Goal: Transaction & Acquisition: Download file/media

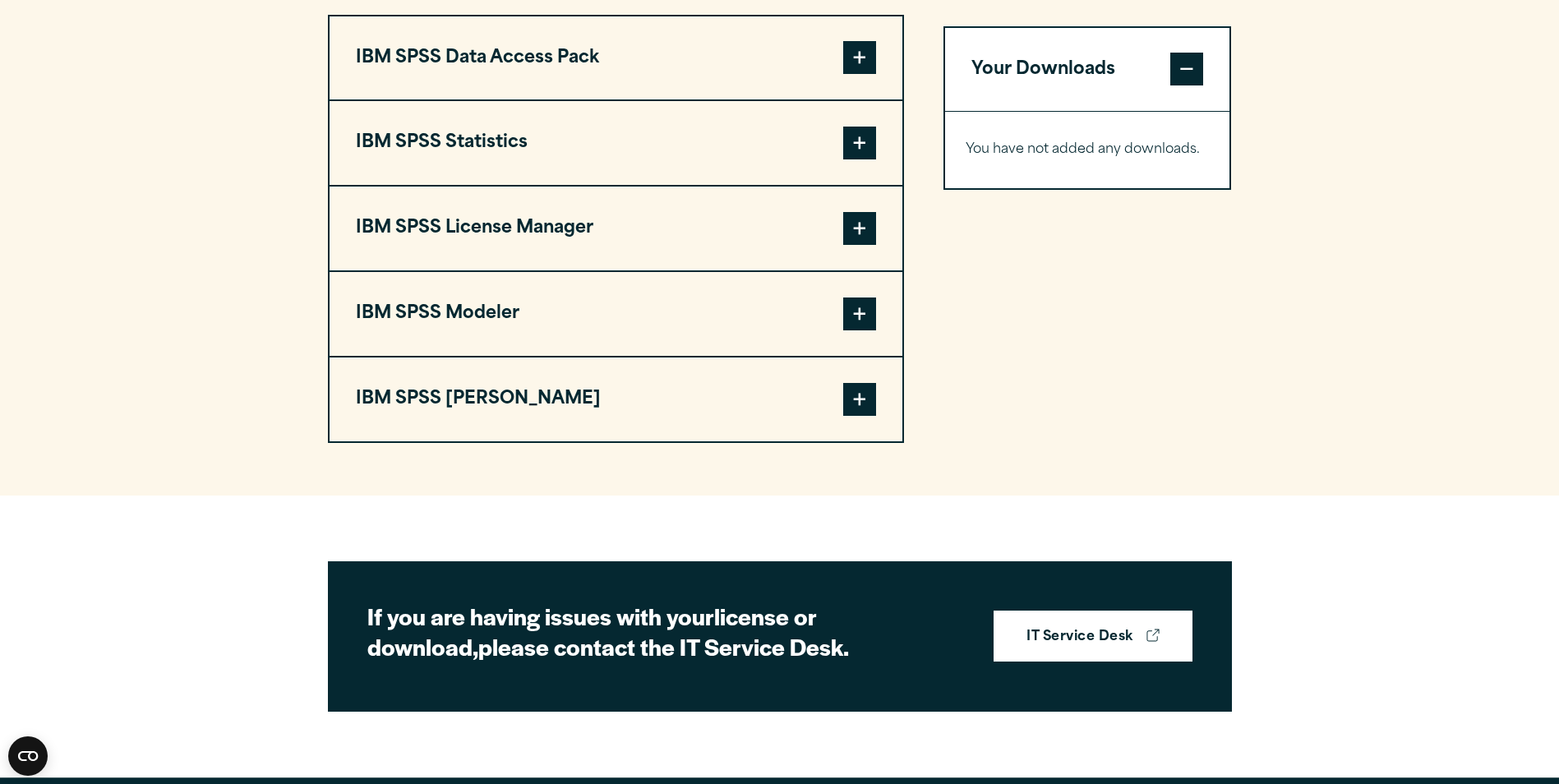
scroll to position [1171, 0]
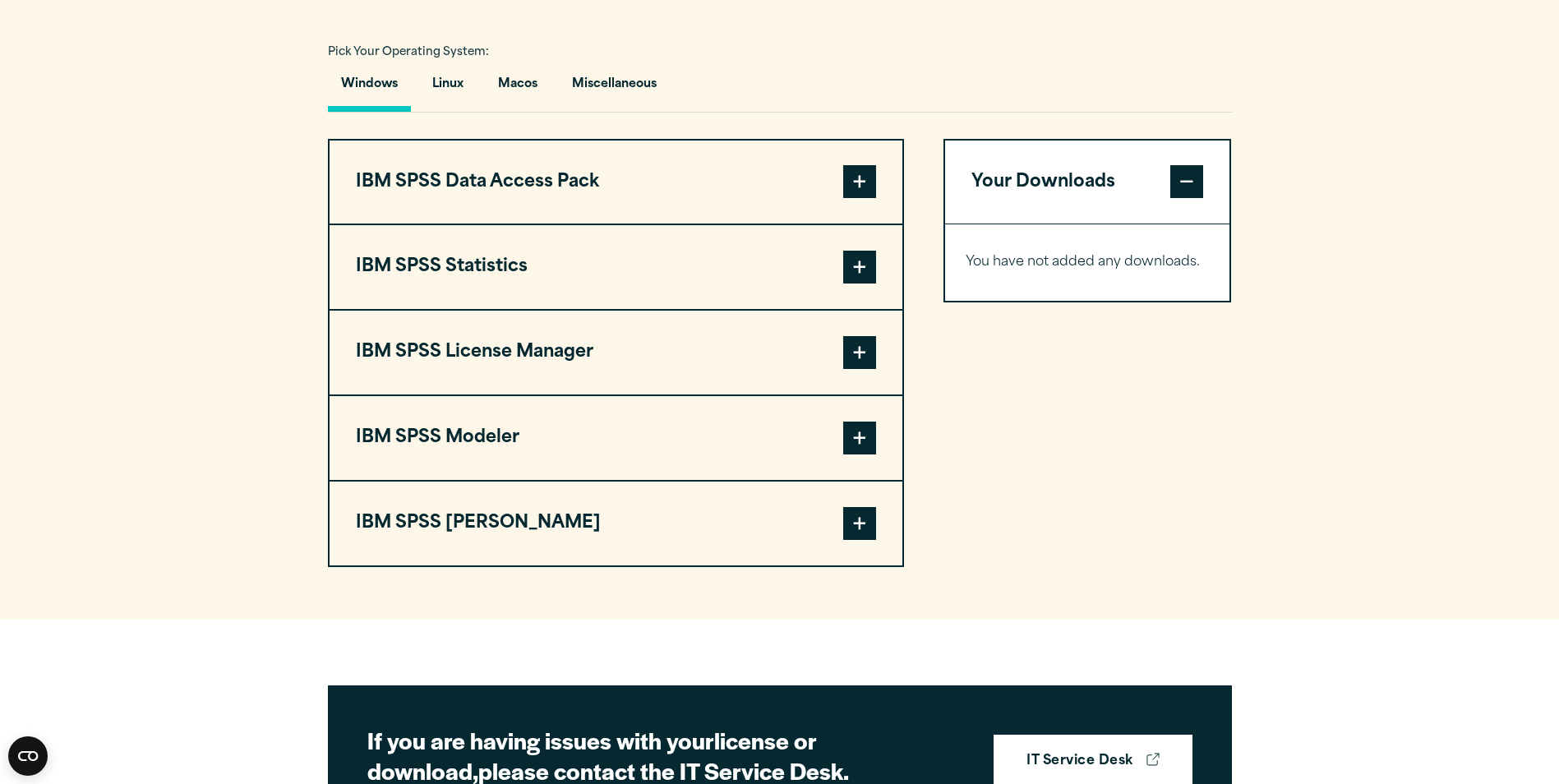
click at [860, 198] on span at bounding box center [860, 181] width 33 height 33
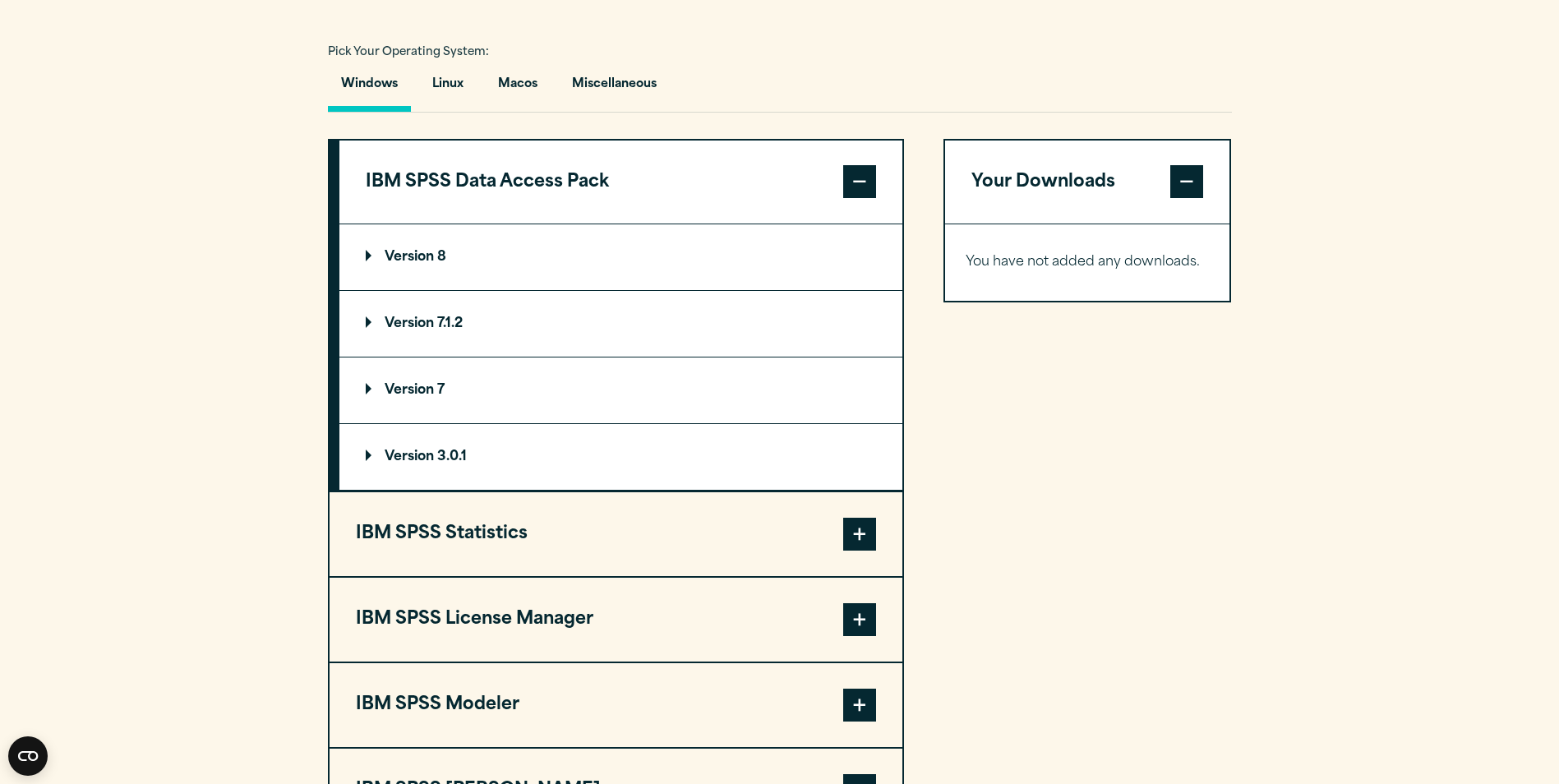
click at [758, 290] on summary "Version 8" at bounding box center [621, 257] width 563 height 65
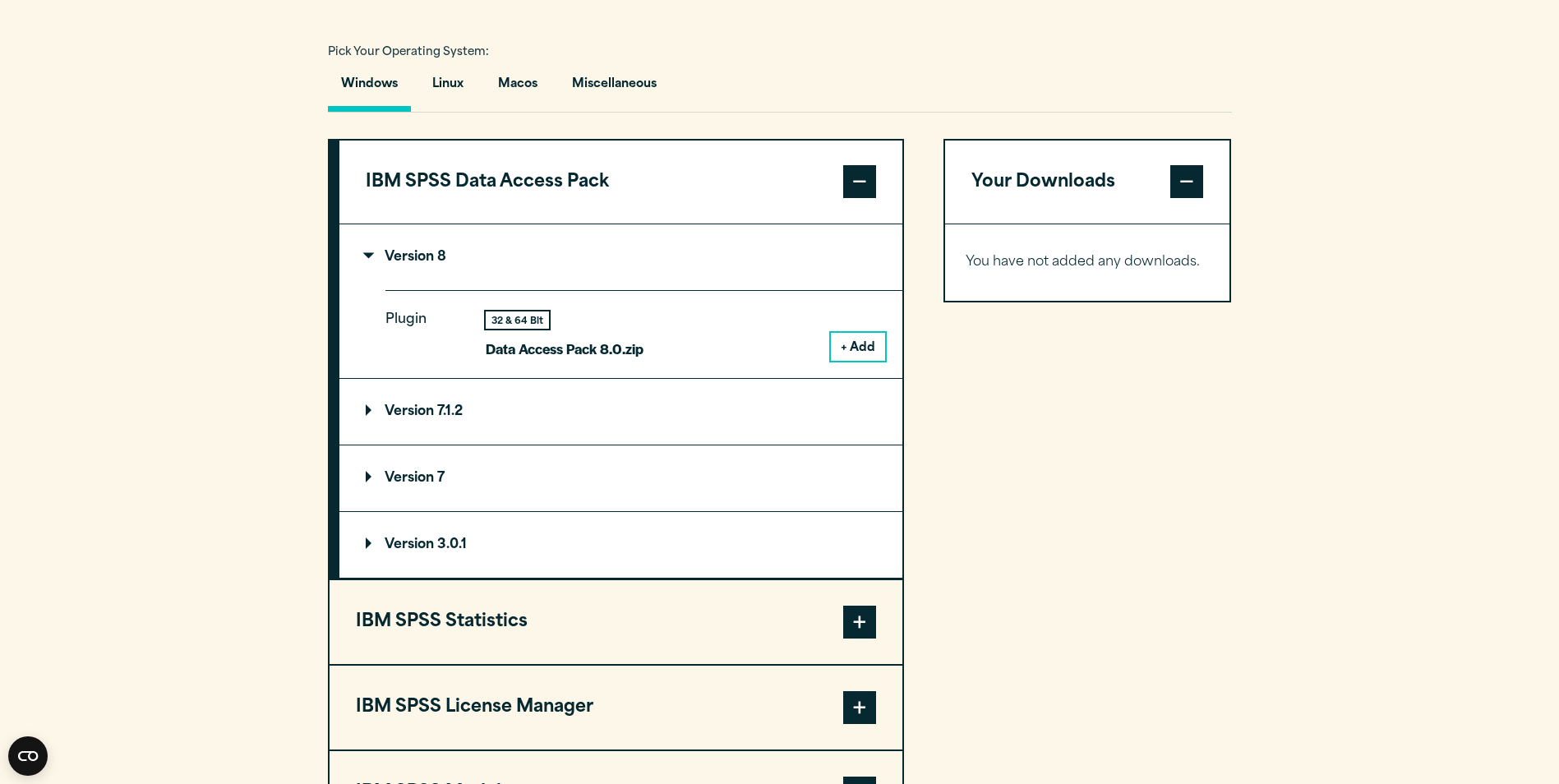
click at [840, 361] on button "+ Add" at bounding box center [858, 347] width 54 height 28
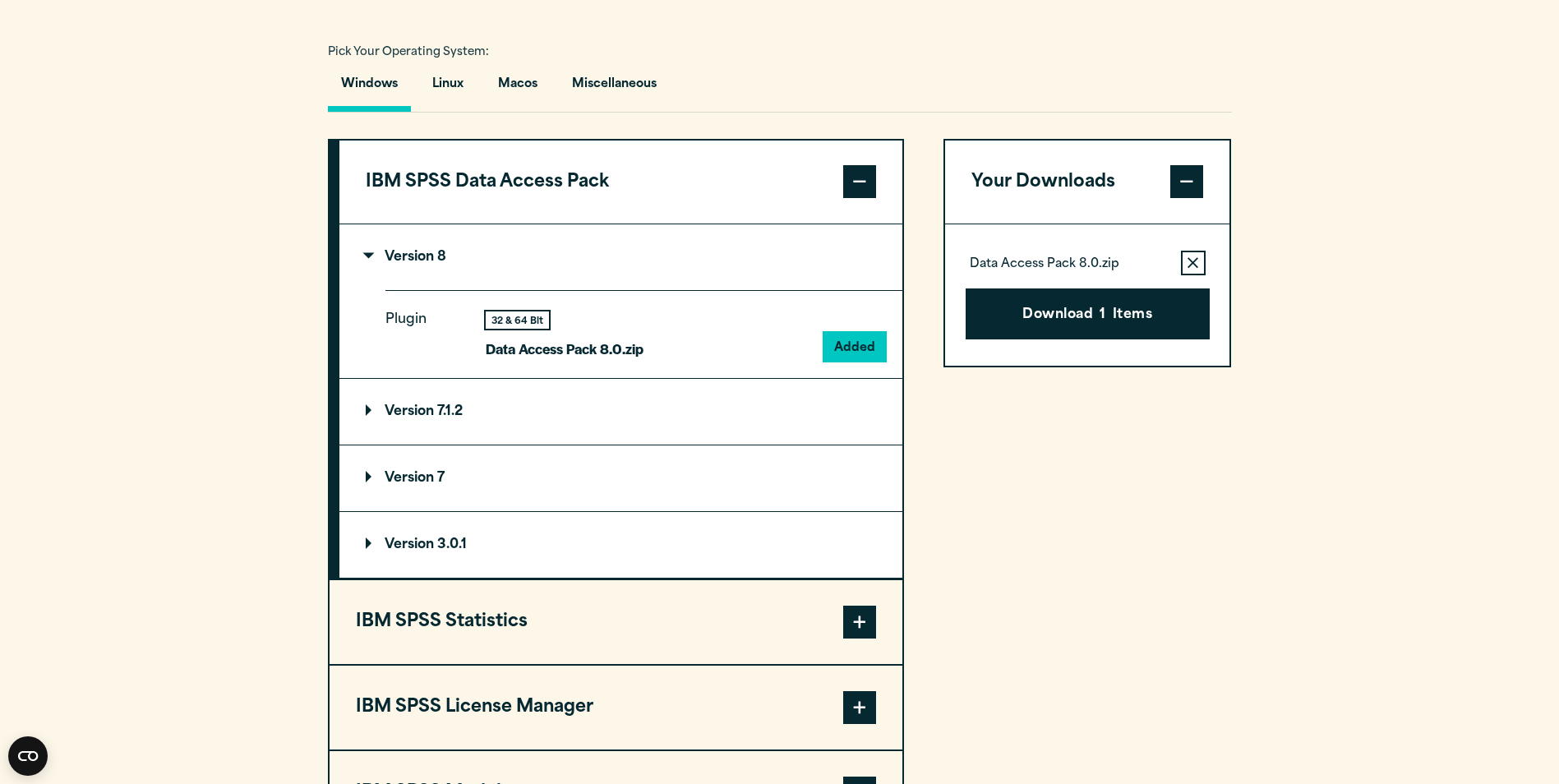
click at [817, 444] on summary "Version 7.1.2" at bounding box center [621, 411] width 563 height 65
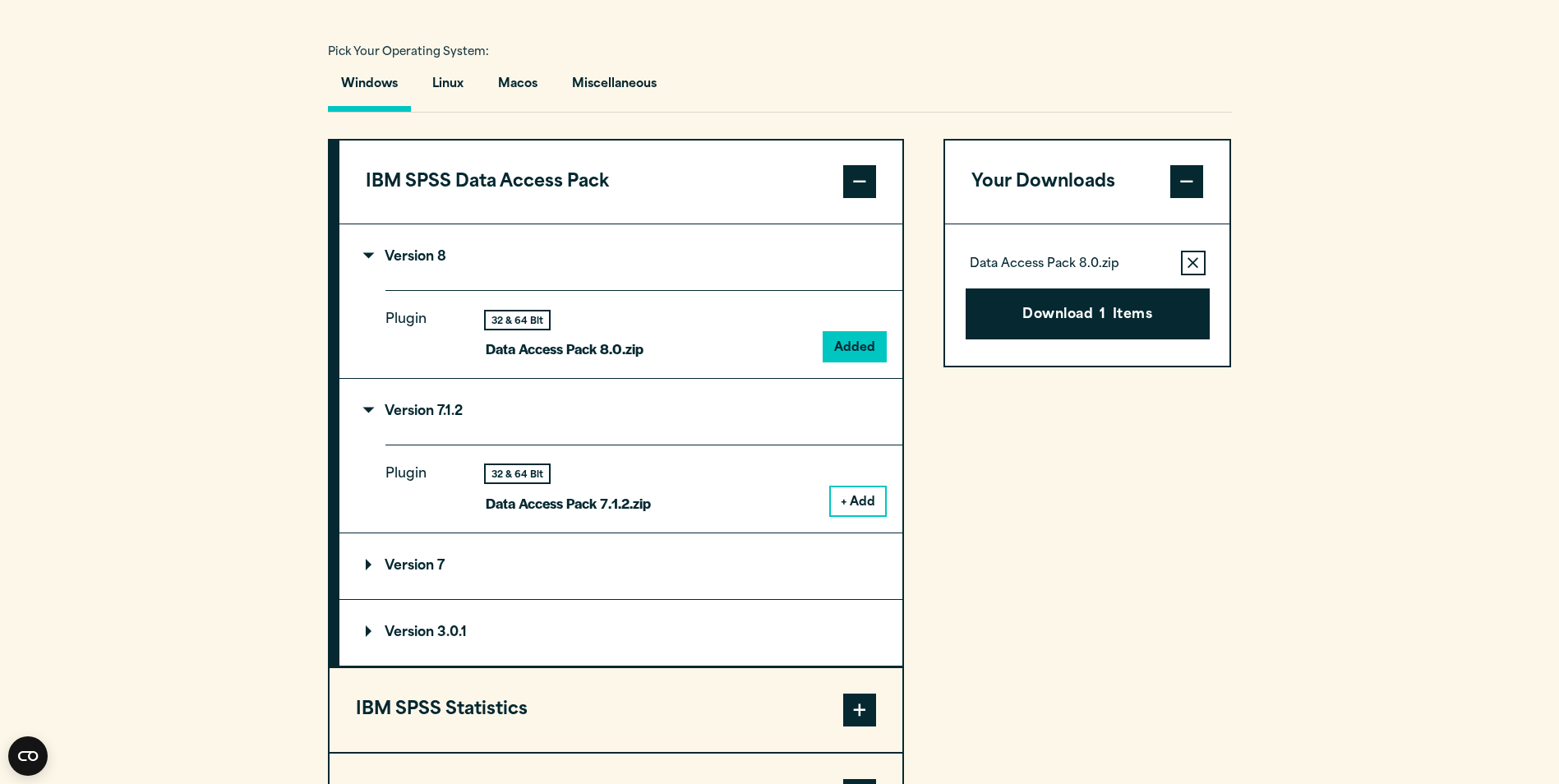
click at [862, 515] on button "+ Add" at bounding box center [858, 502] width 54 height 28
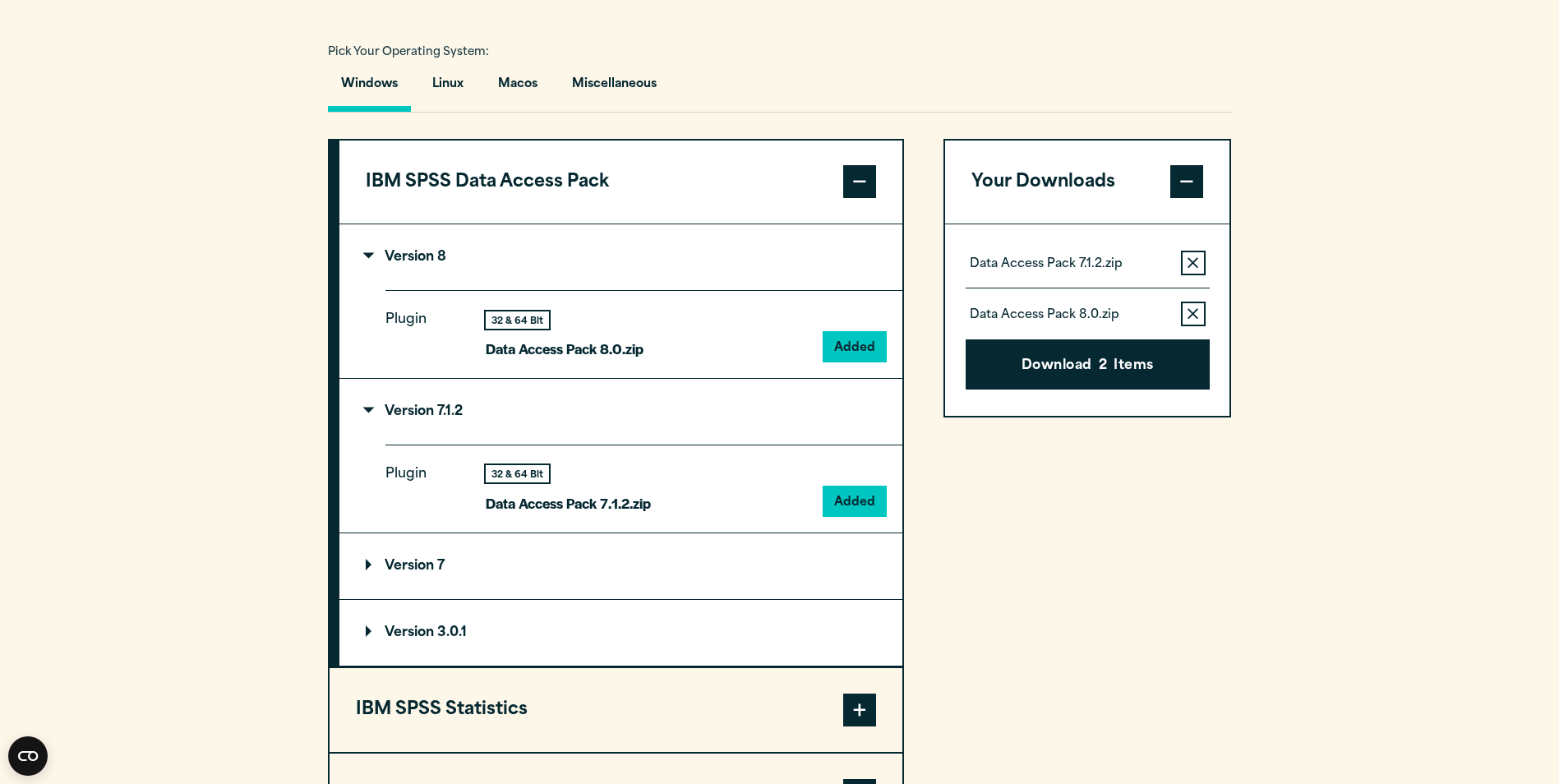
click at [836, 599] on summary "Version 7" at bounding box center [621, 566] width 563 height 65
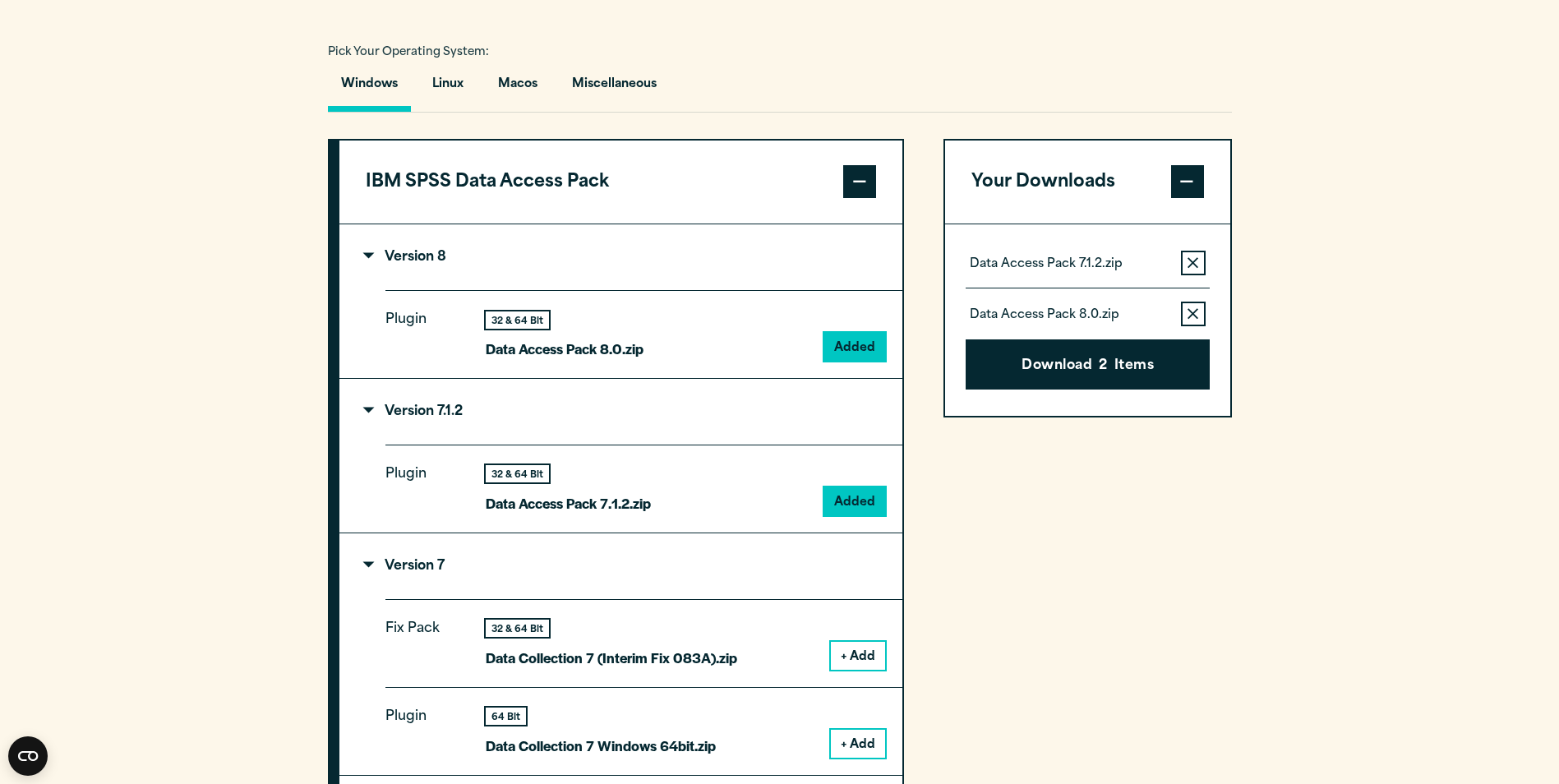
drag, startPoint x: 1158, startPoint y: 75, endPoint x: 1171, endPoint y: 101, distance: 29.1
click at [1171, 99] on div "Close" at bounding box center [780, 392] width 1559 height 784
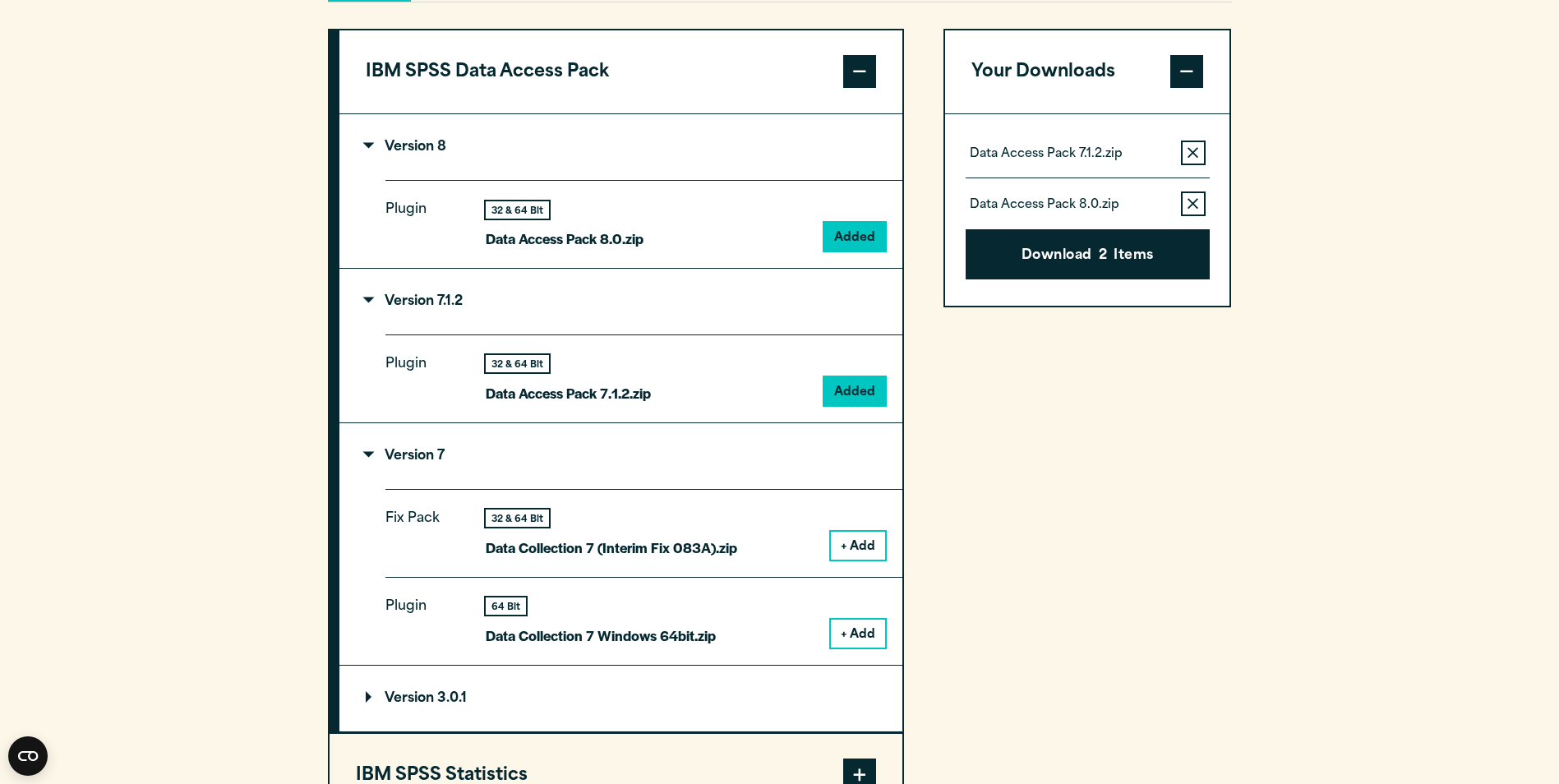
scroll to position [1254, 0]
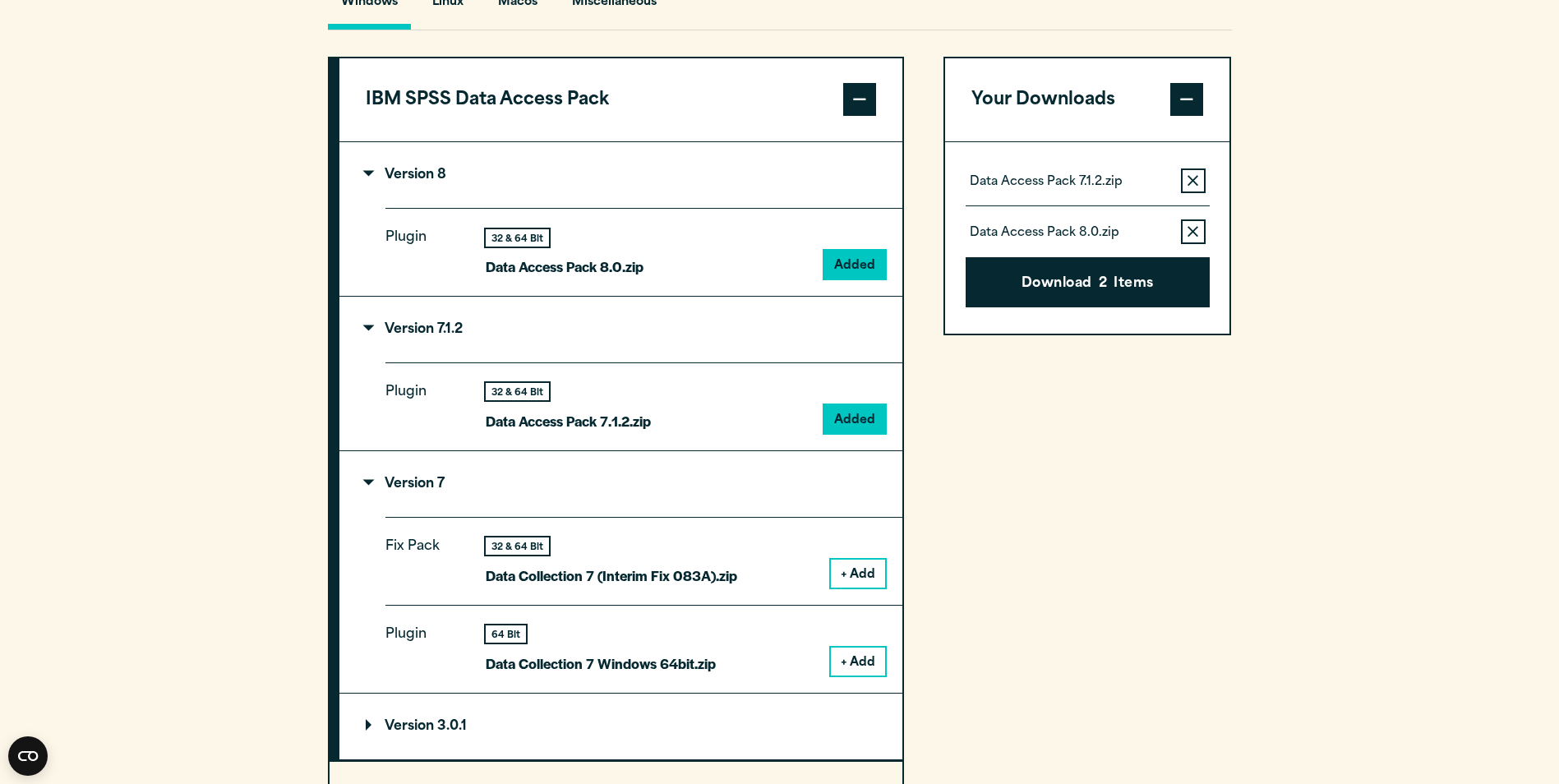
click at [1203, 193] on button "Remove this item from your software download list" at bounding box center [1193, 180] width 25 height 25
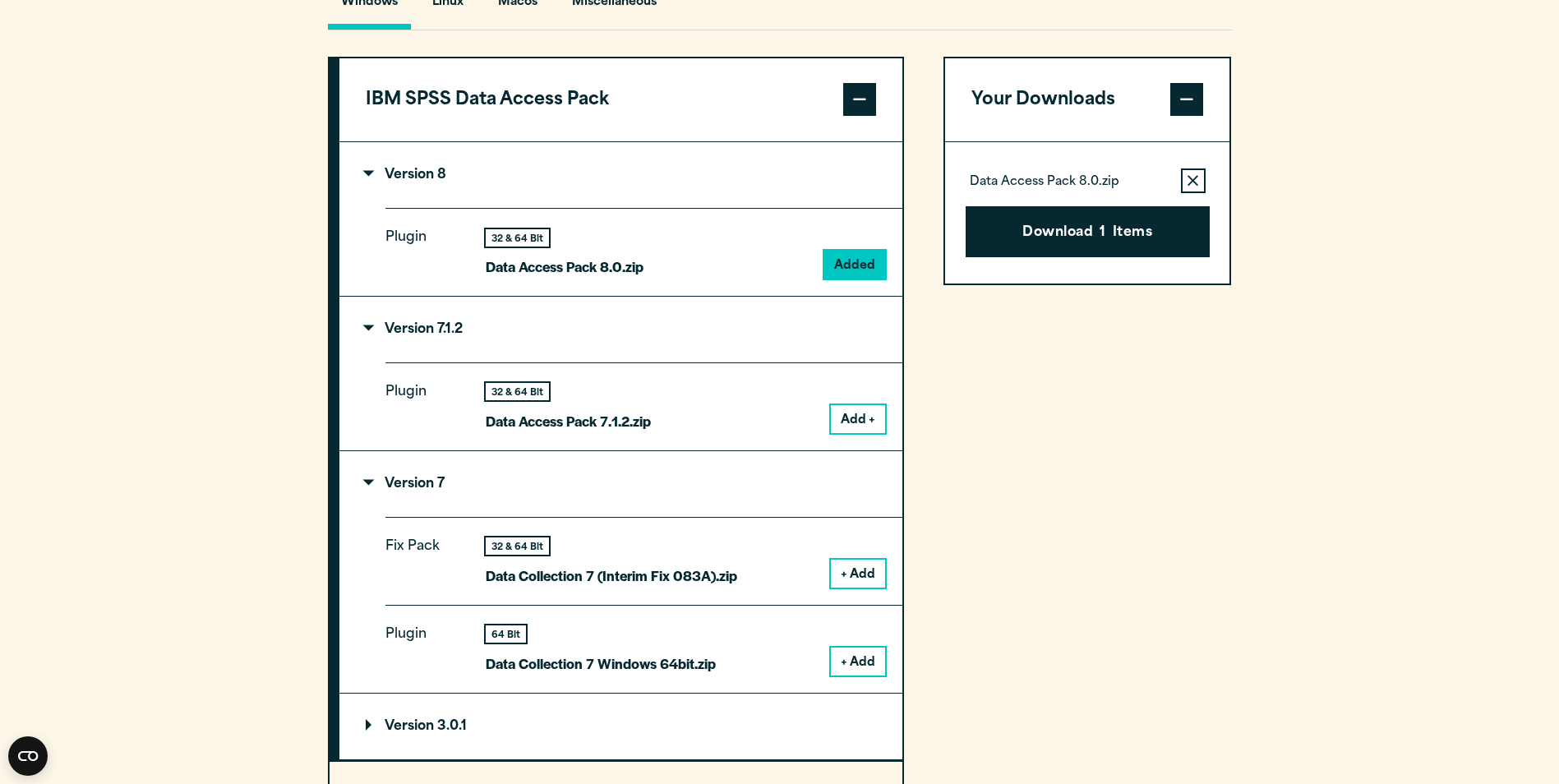
click at [1202, 193] on button "Remove this item from your software download list" at bounding box center [1193, 180] width 25 height 25
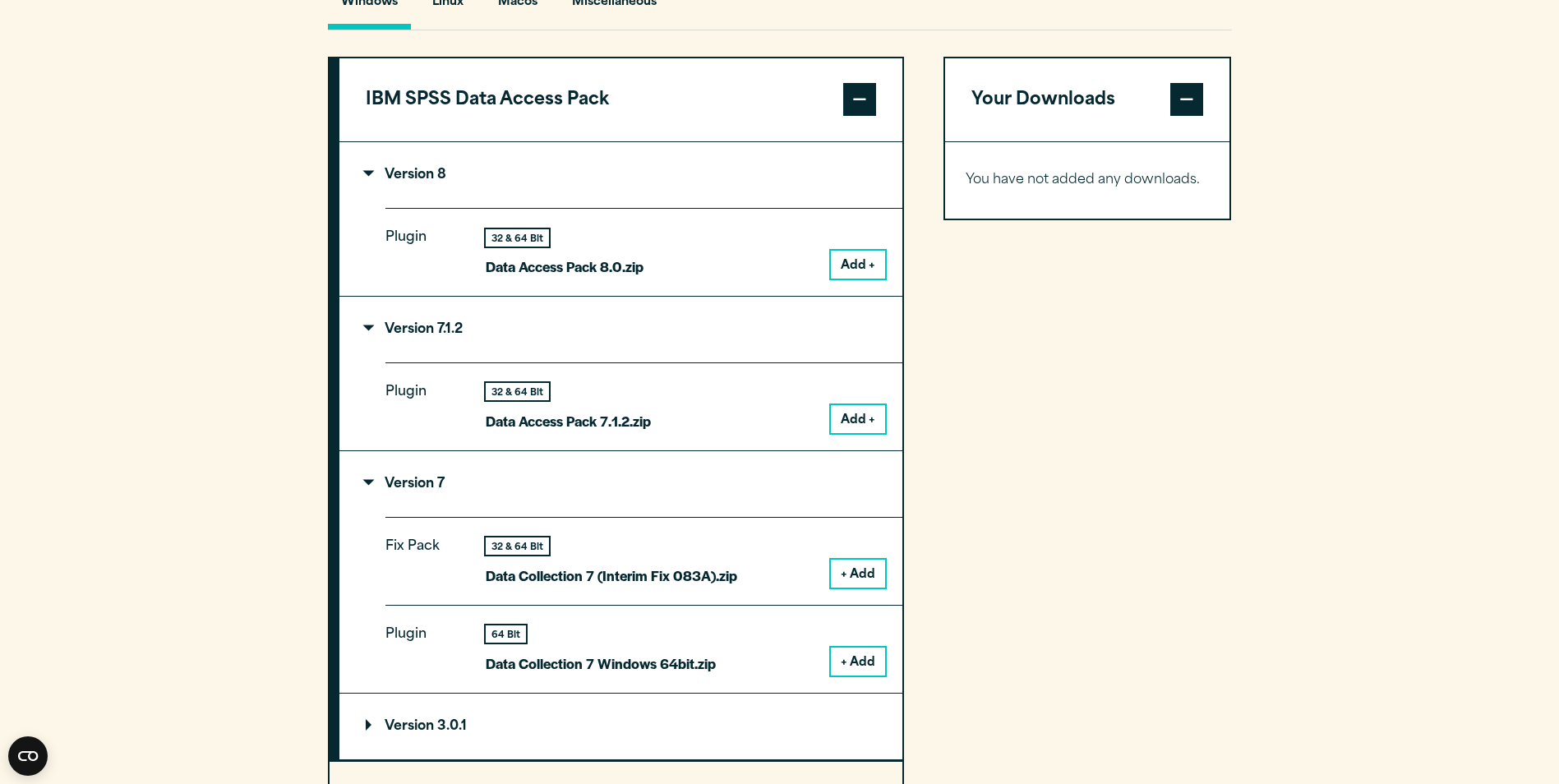
click at [431, 193] on summary "Version 8" at bounding box center [621, 174] width 563 height 65
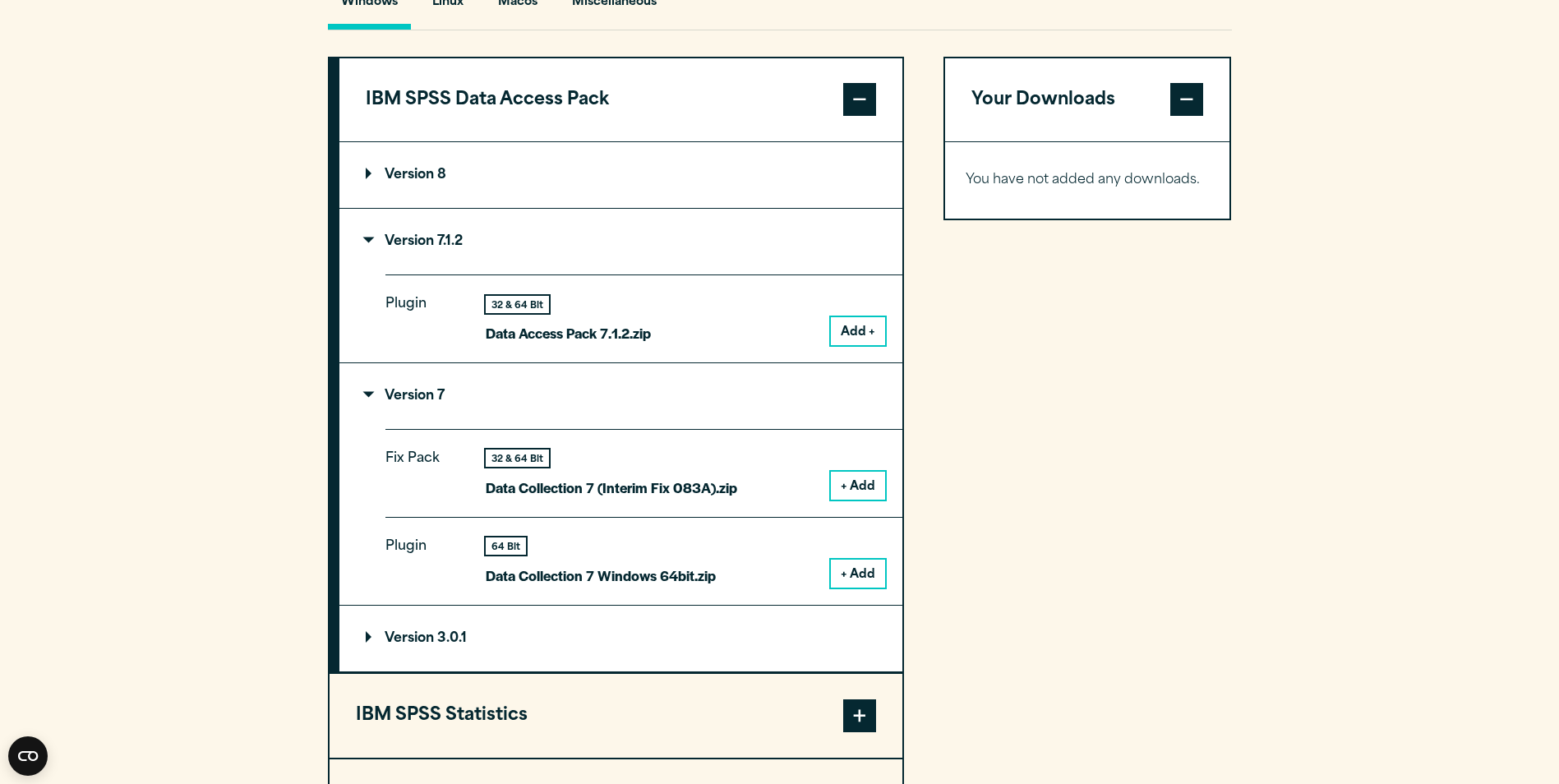
drag, startPoint x: 911, startPoint y: 121, endPoint x: 885, endPoint y: 125, distance: 26.3
click at [895, 127] on div "IBM SPSS Data Access Pack Version 8 Plugin 32 & 64 Bit Data Access Pack 8.0.zip…" at bounding box center [780, 536] width 904 height 958
click at [862, 116] on span at bounding box center [860, 99] width 33 height 33
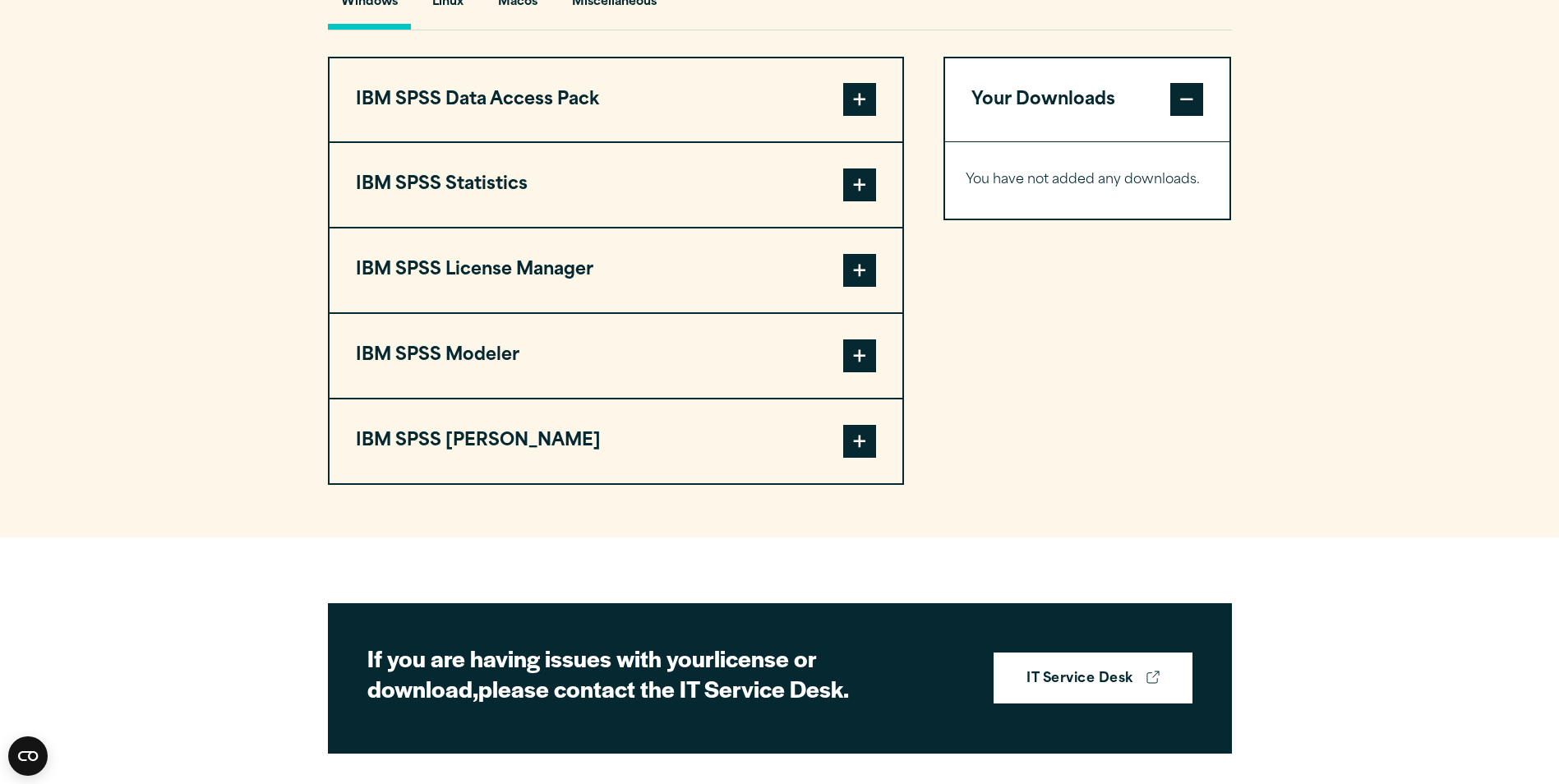
click at [850, 202] on span at bounding box center [860, 185] width 33 height 33
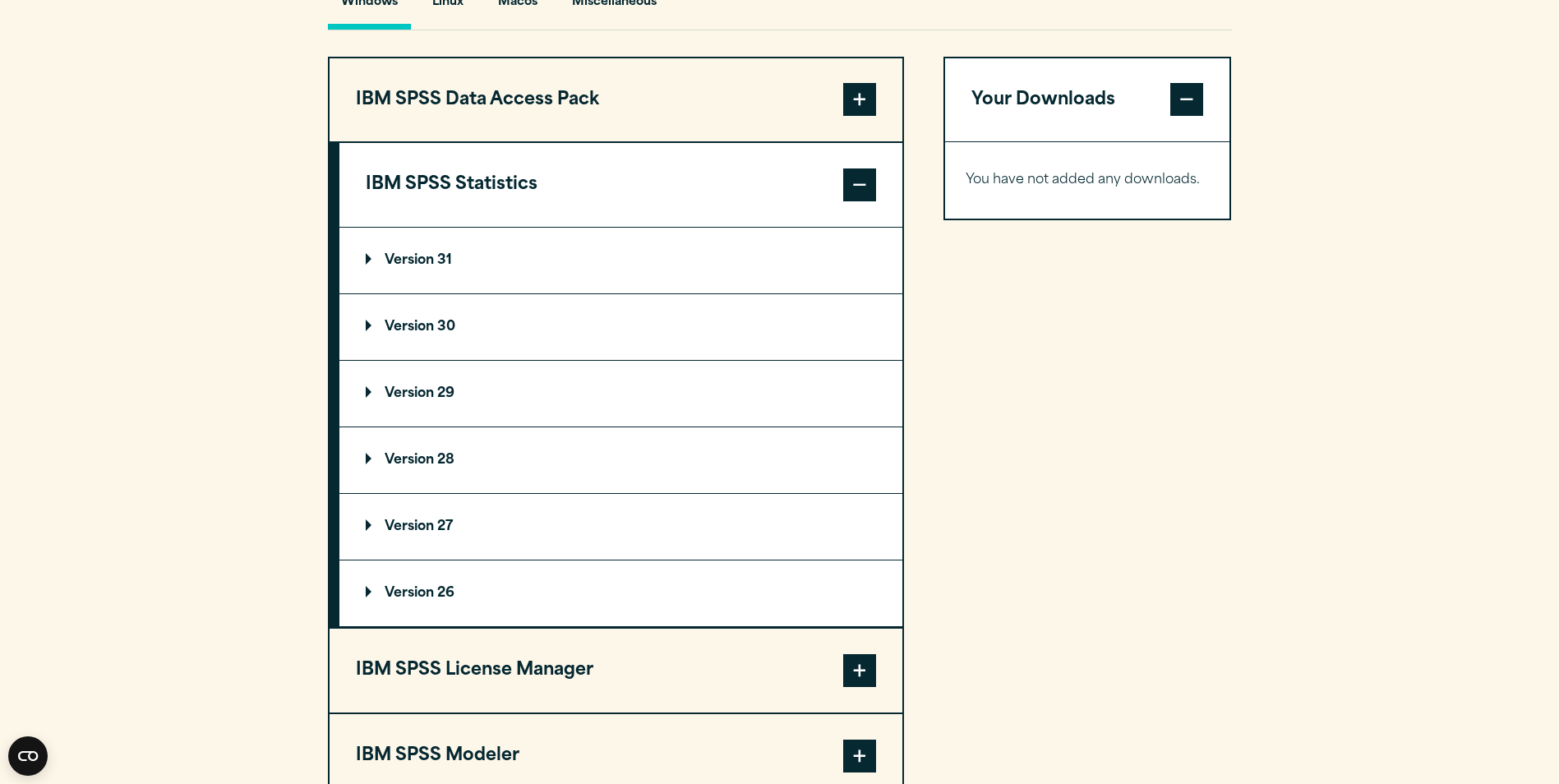
click at [502, 360] on summary "Version 30" at bounding box center [621, 327] width 563 height 65
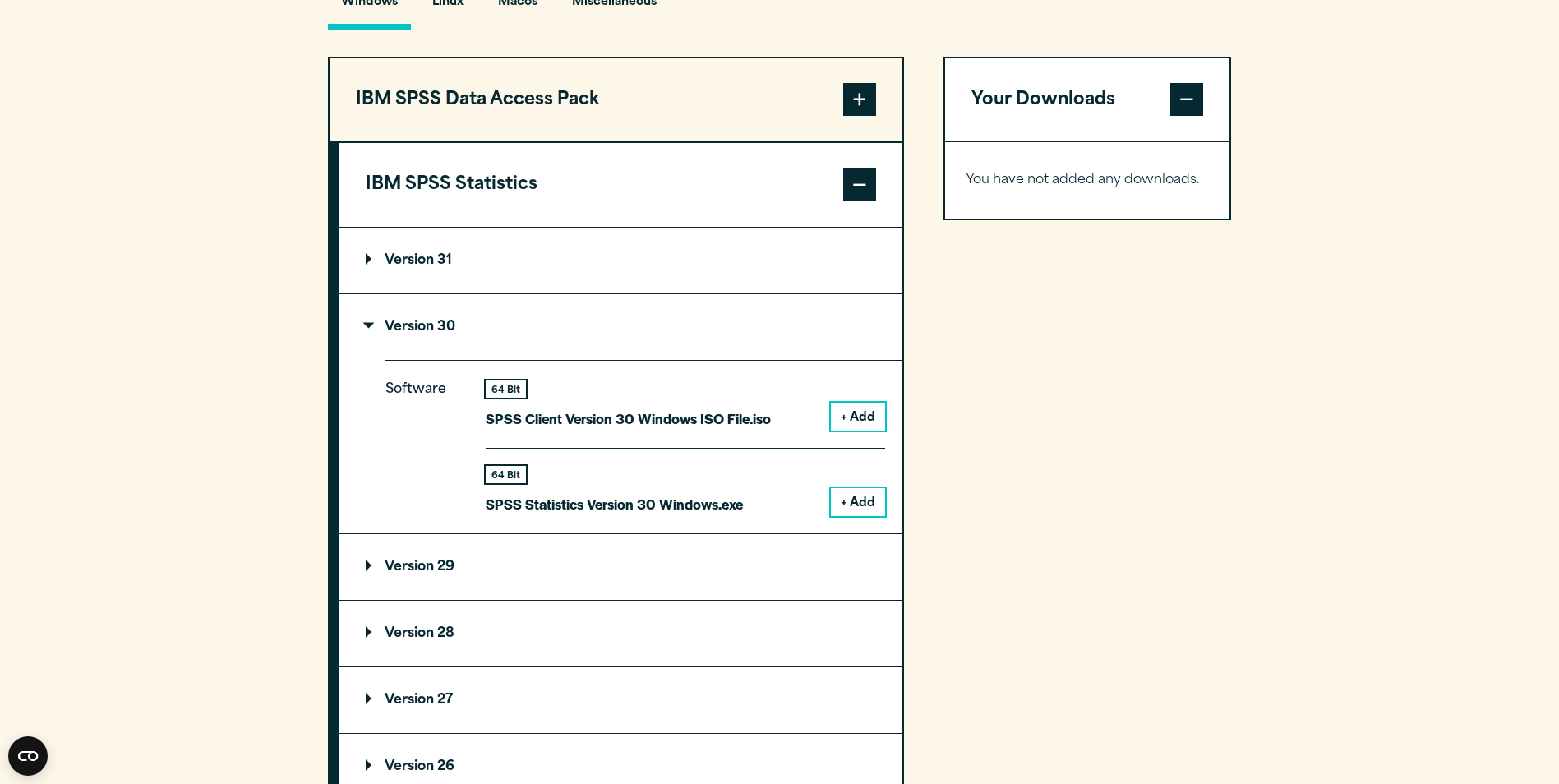
click at [850, 533] on div "Software 64 Bit SPSS Client Version 30 Windows ISO File.iso + Add 64 Bit + Add" at bounding box center [644, 446] width 517 height 173
click at [863, 516] on button "+ Add" at bounding box center [858, 502] width 54 height 28
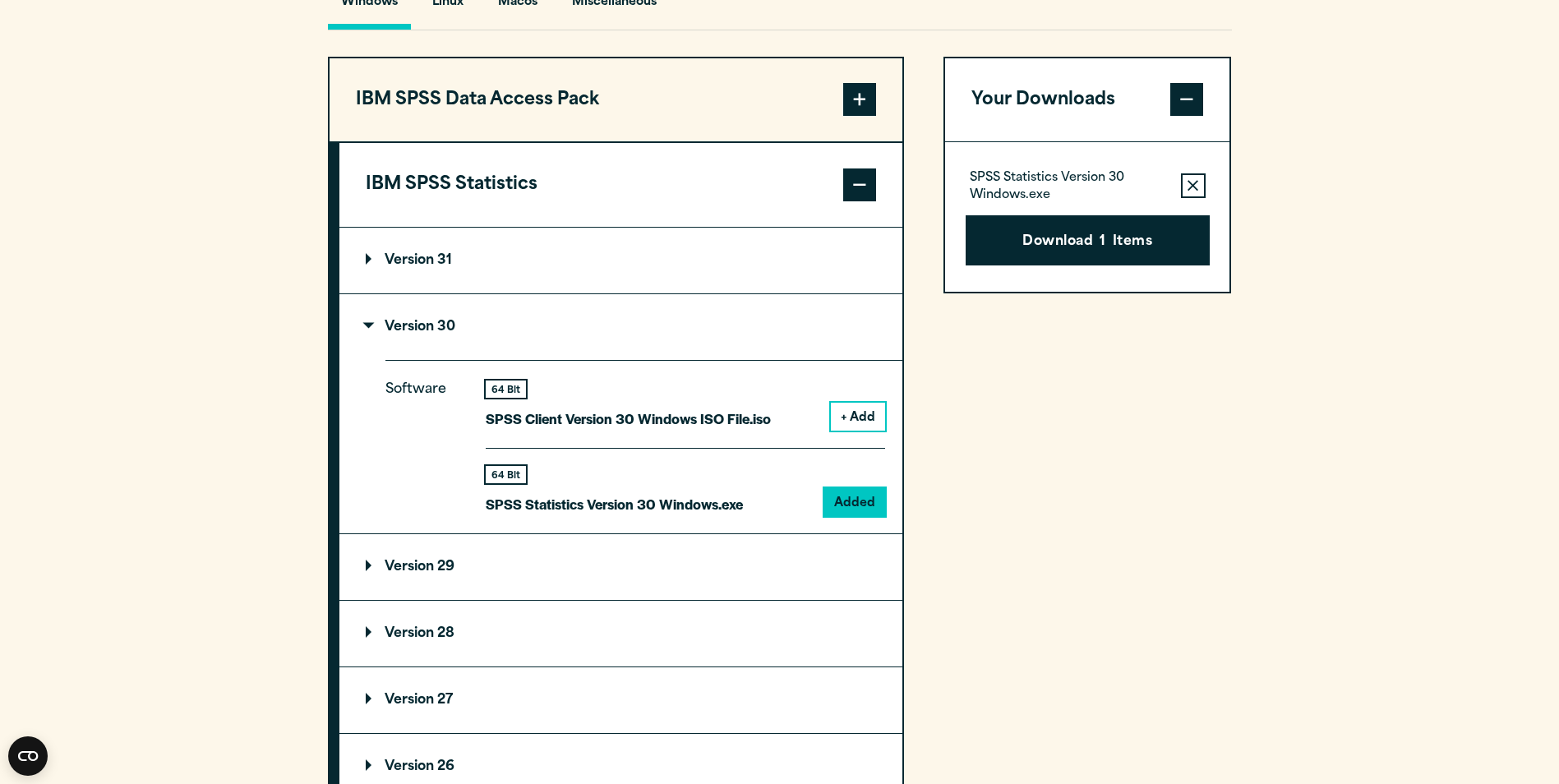
click at [1125, 266] on button "Download 1 Items" at bounding box center [1087, 240] width 244 height 51
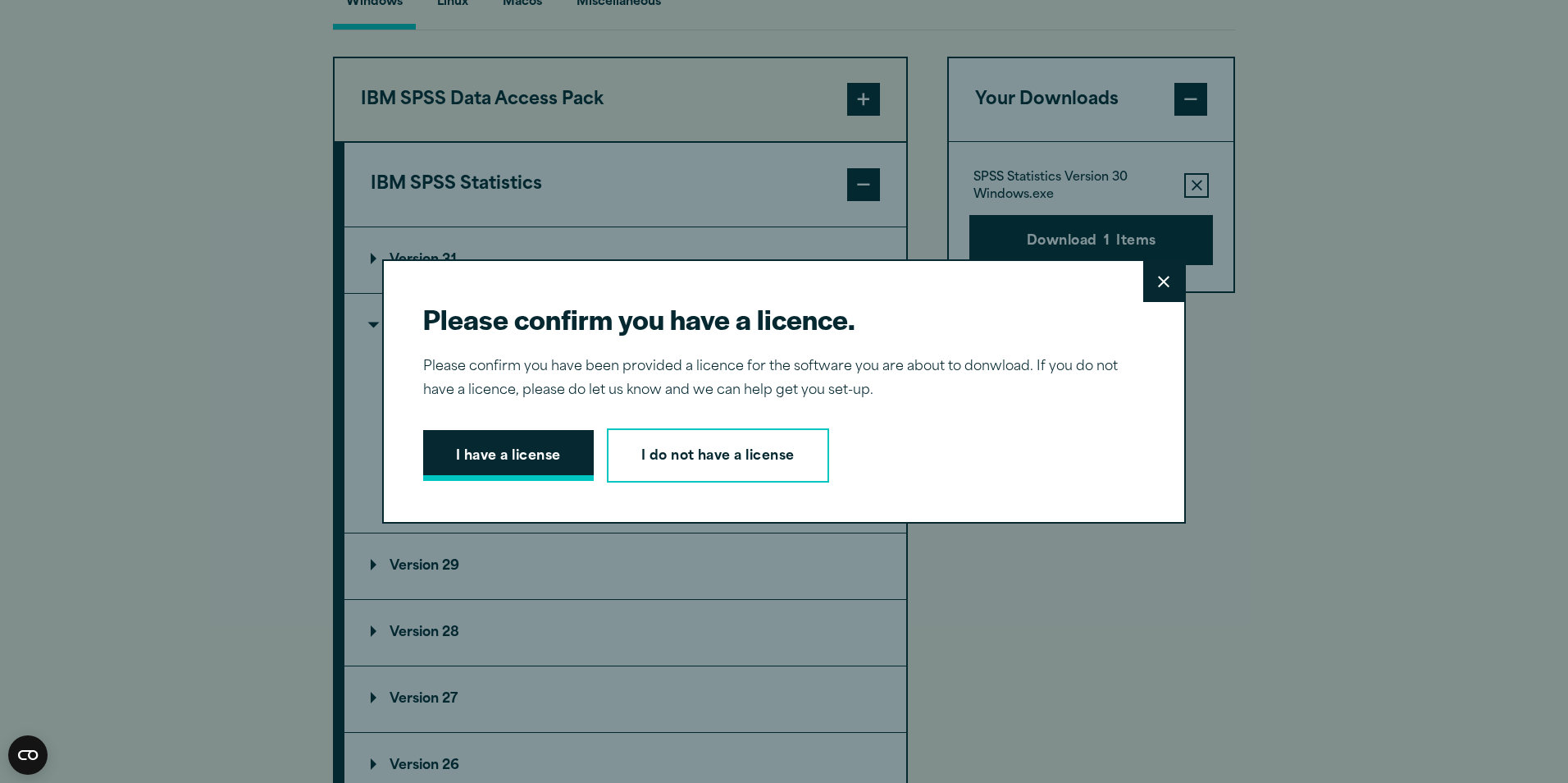
click at [534, 460] on button "I have a license" at bounding box center [509, 455] width 171 height 51
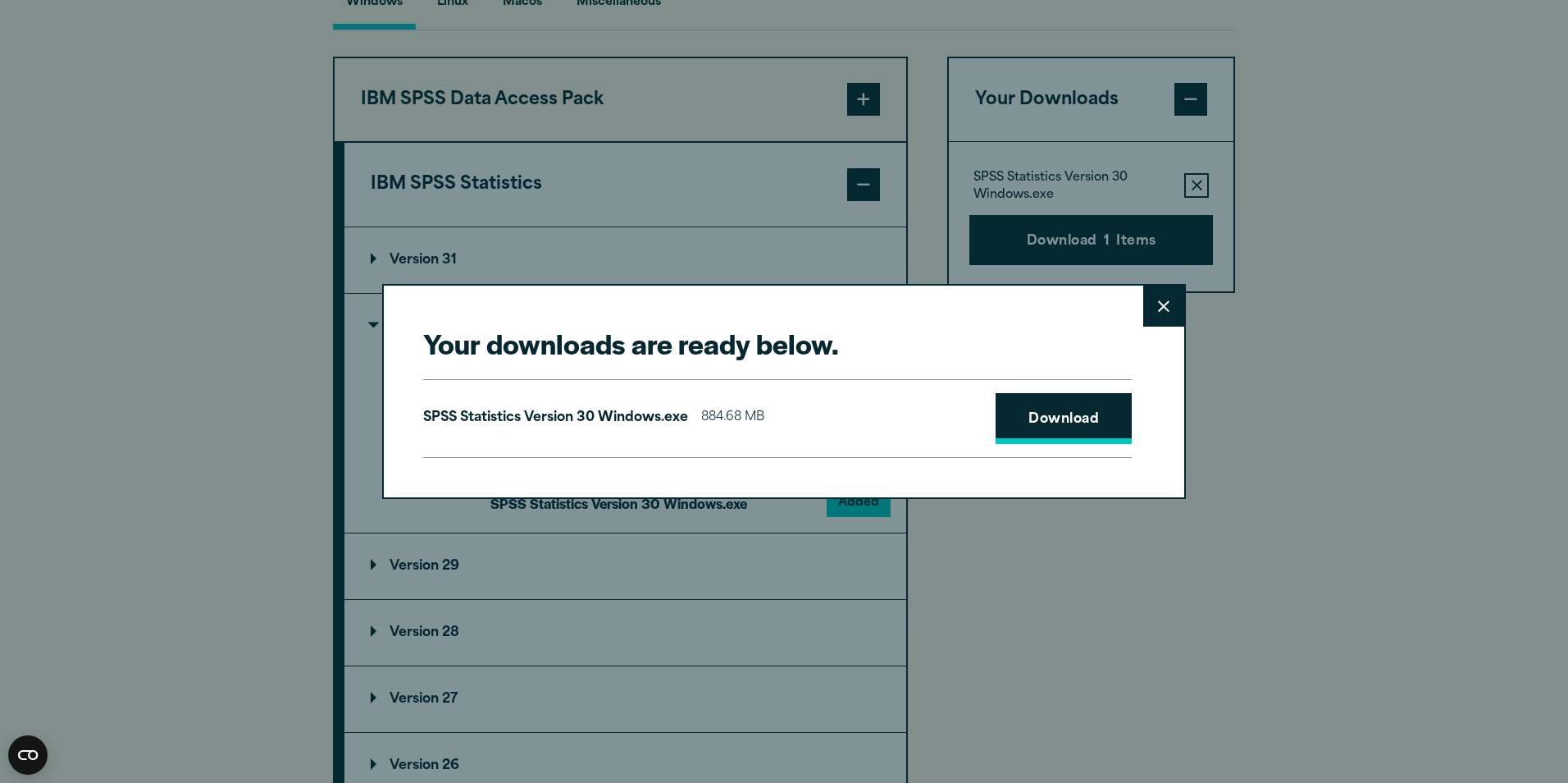
click at [1086, 426] on link "Download" at bounding box center [1064, 418] width 136 height 51
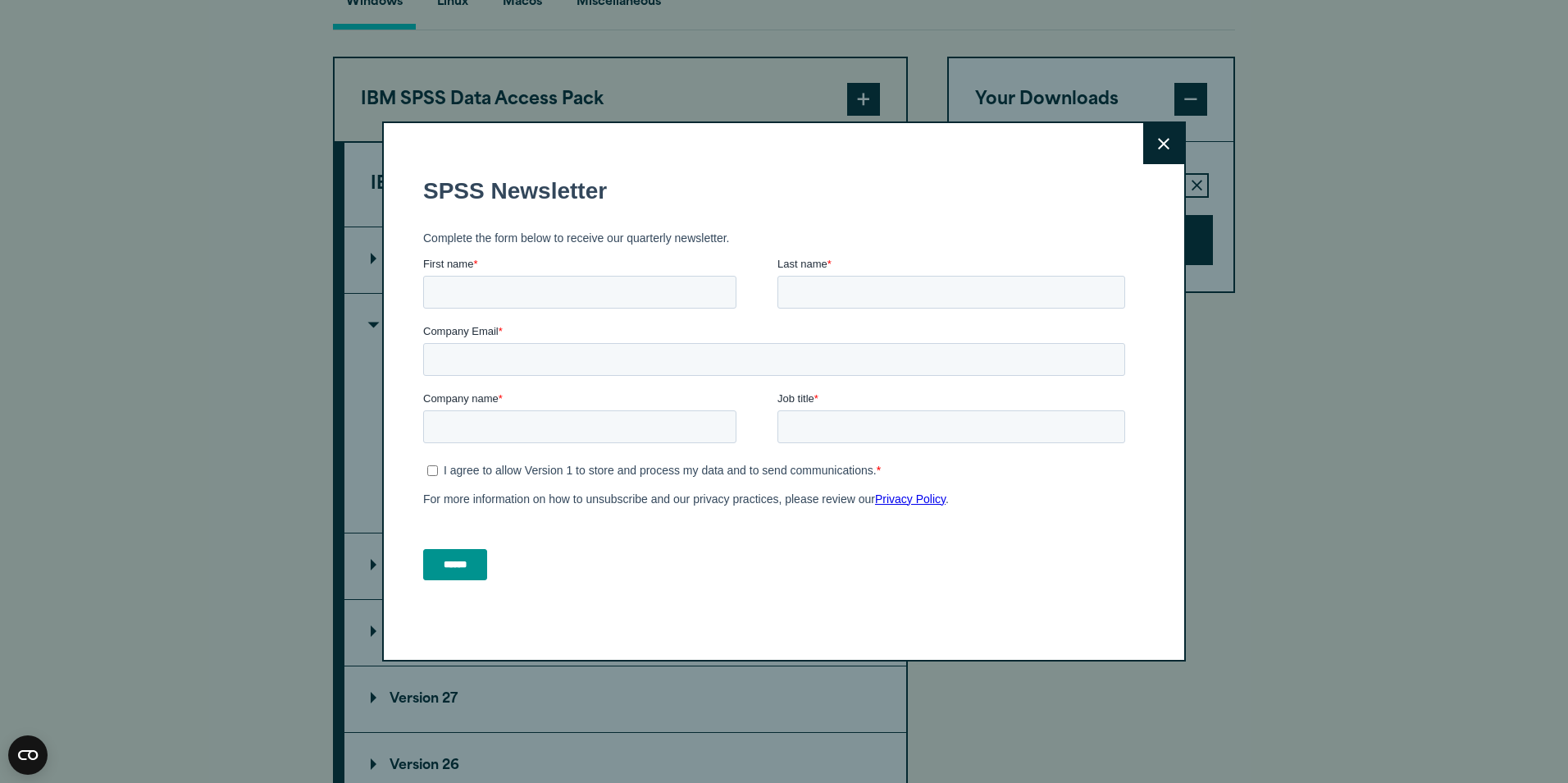
click at [1158, 149] on icon at bounding box center [1164, 143] width 12 height 12
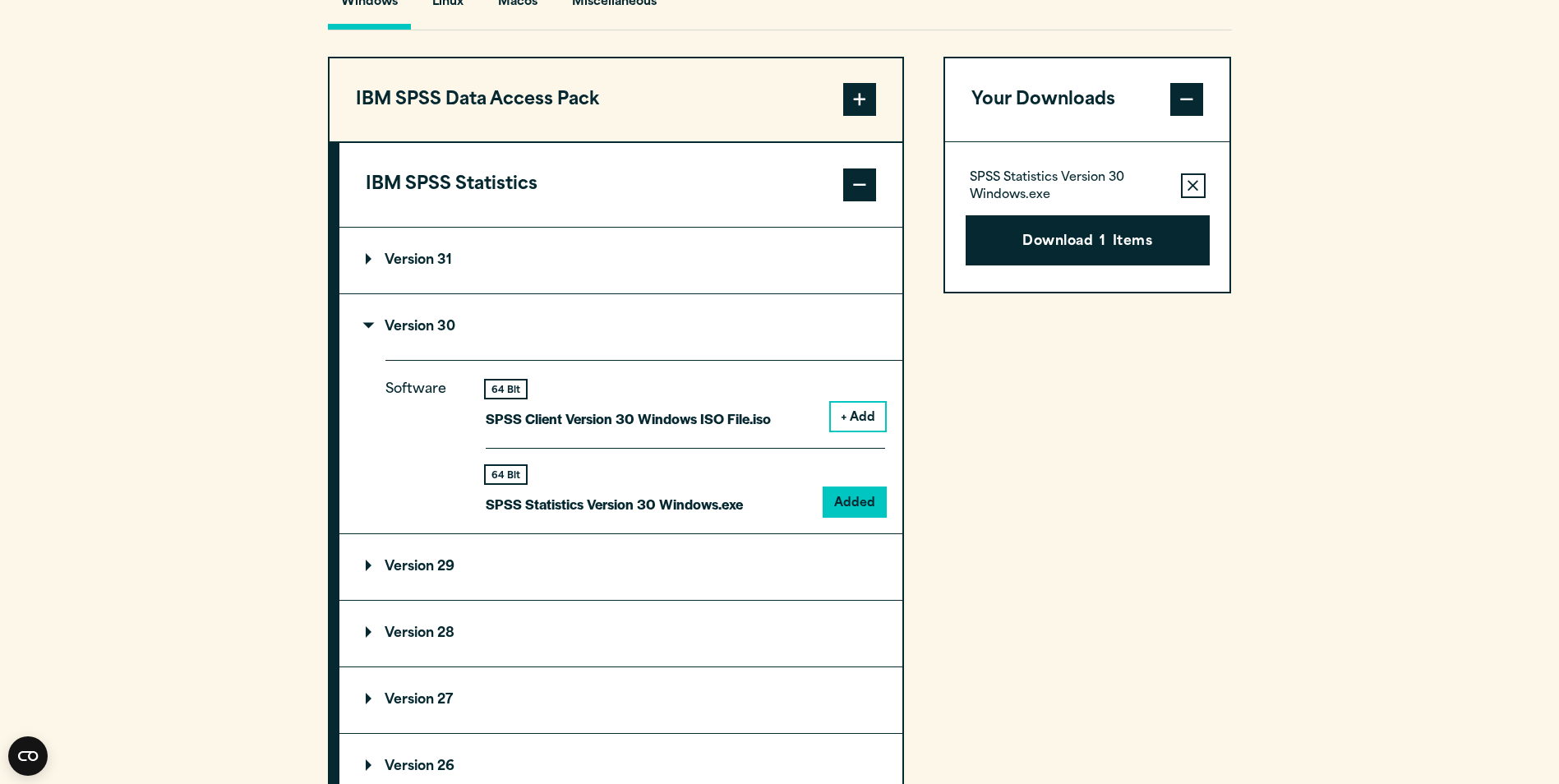
click at [472, 360] on summary "Version 30" at bounding box center [621, 327] width 563 height 65
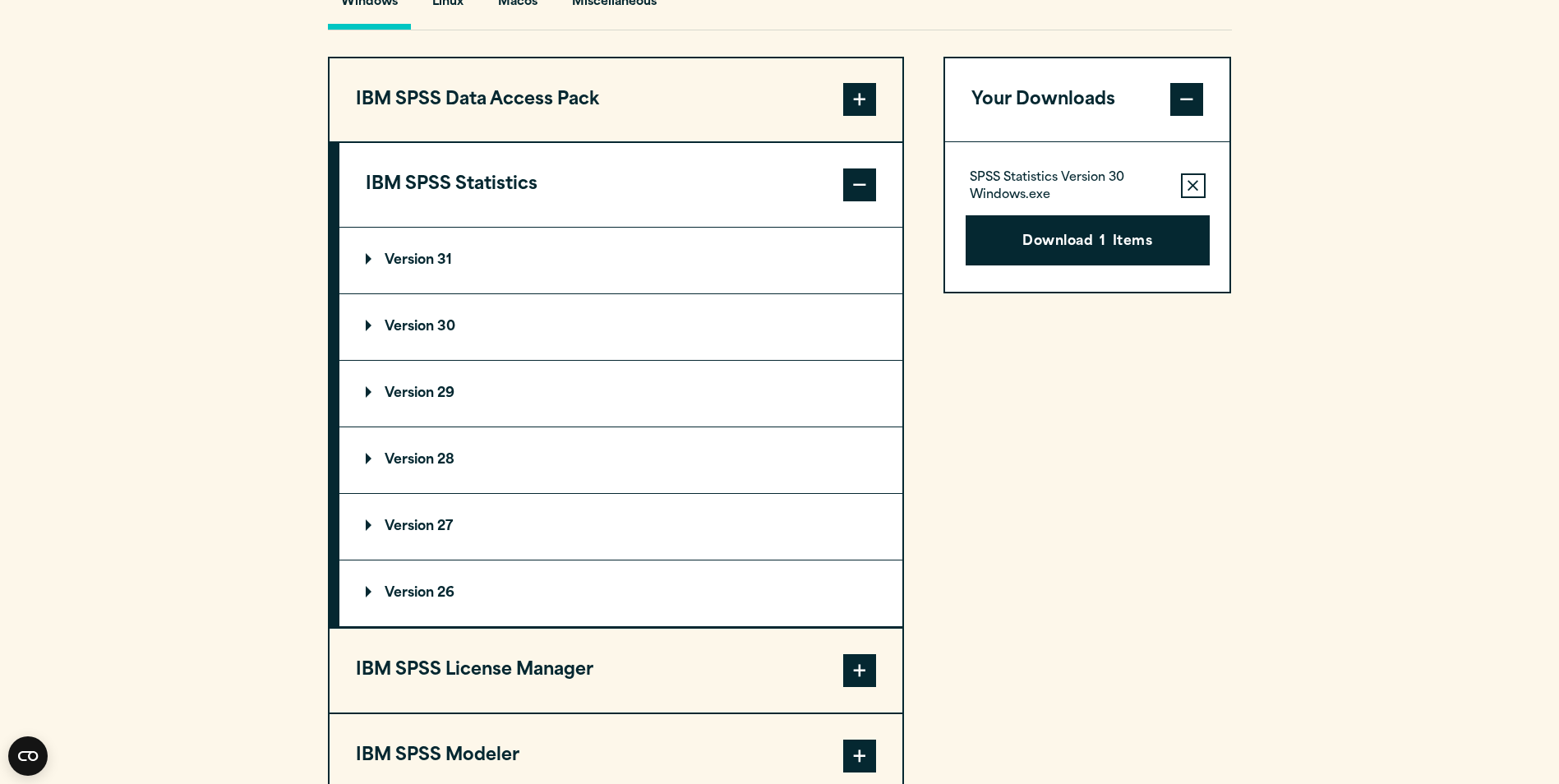
click at [465, 289] on summary "Version 31" at bounding box center [621, 259] width 563 height 65
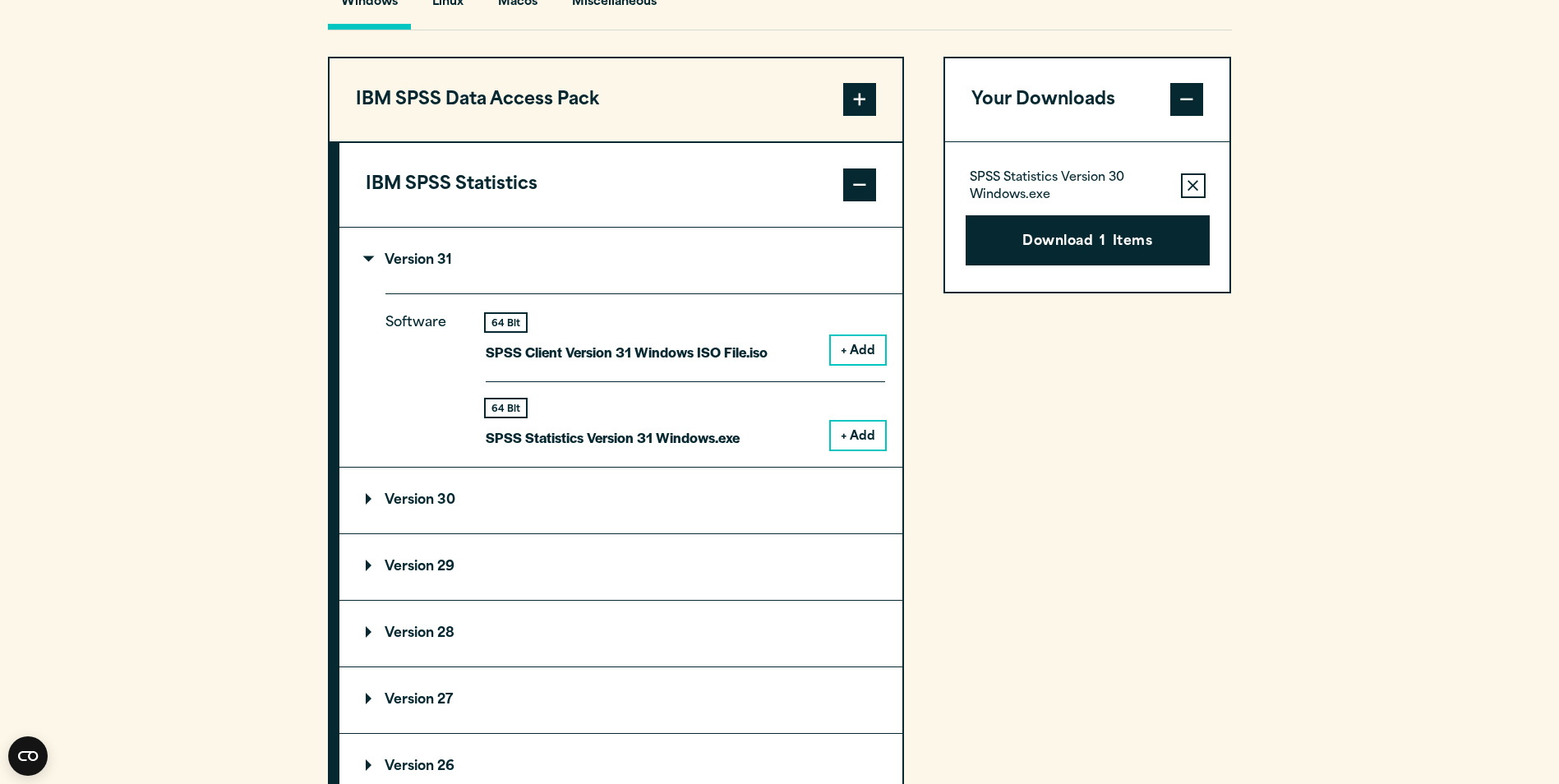
click at [468, 294] on summary "Version 31" at bounding box center [621, 259] width 563 height 65
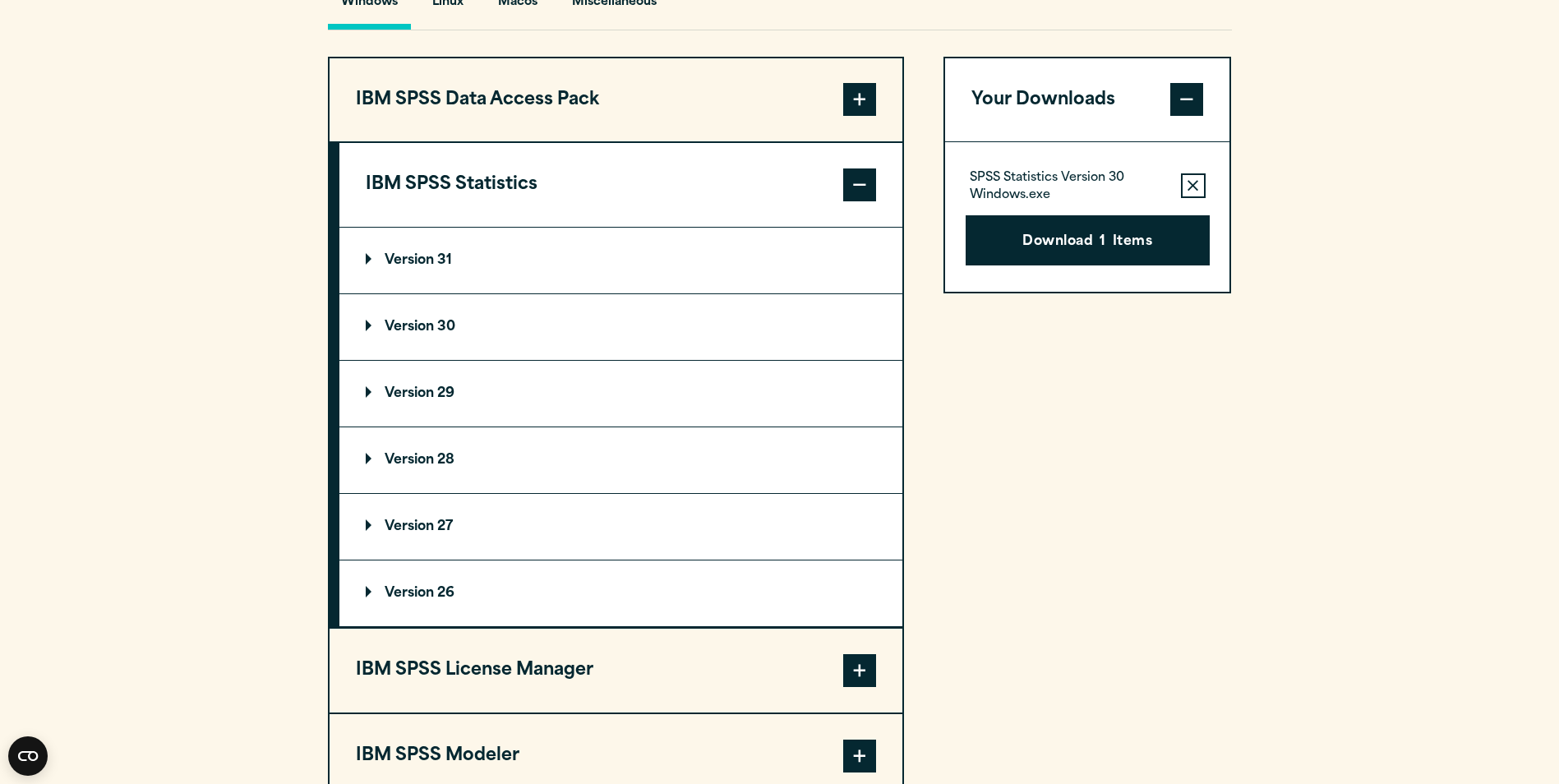
click at [468, 360] on summary "Version 30" at bounding box center [621, 327] width 563 height 65
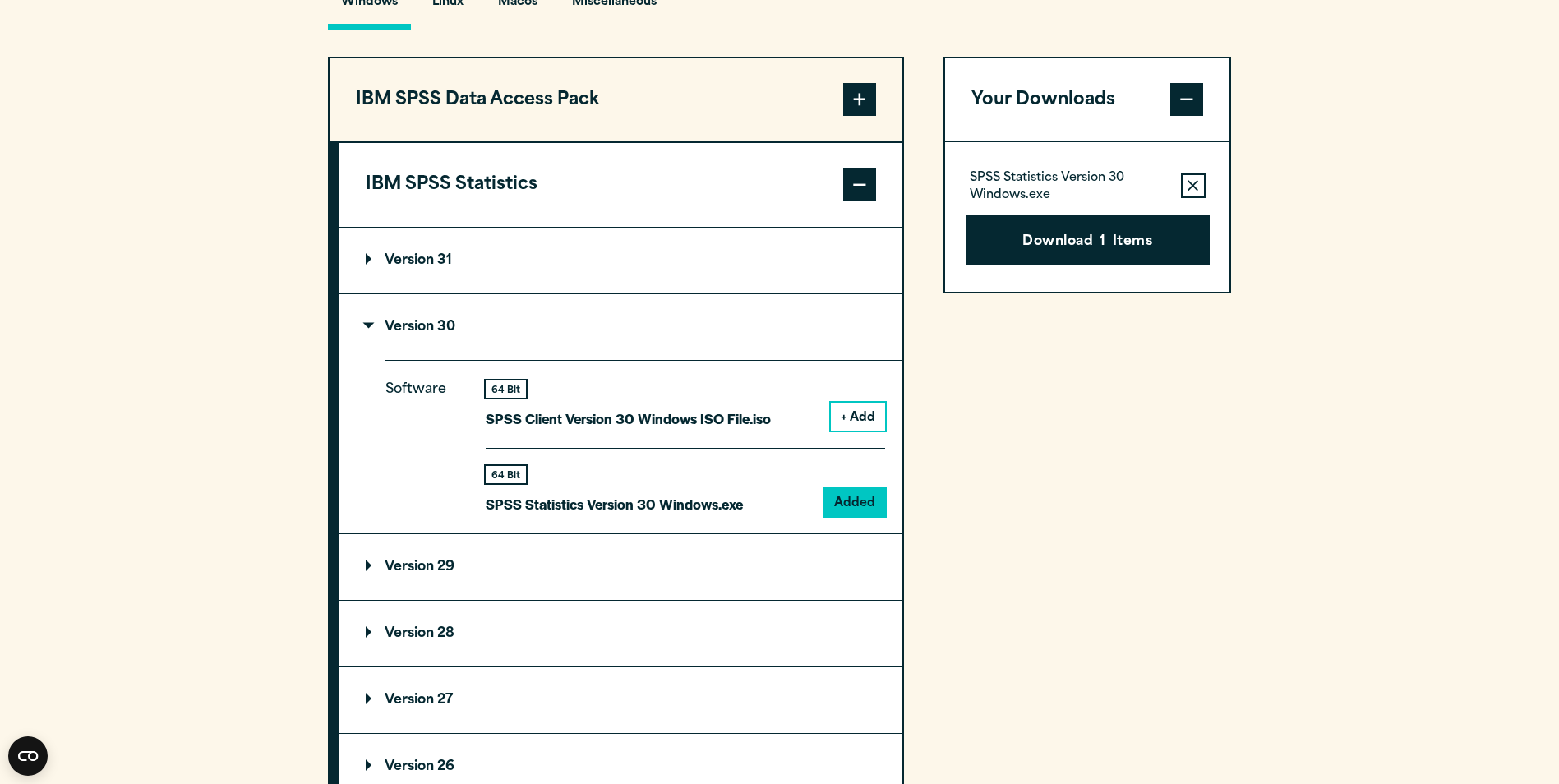
click at [468, 360] on summary "Version 30" at bounding box center [621, 327] width 563 height 65
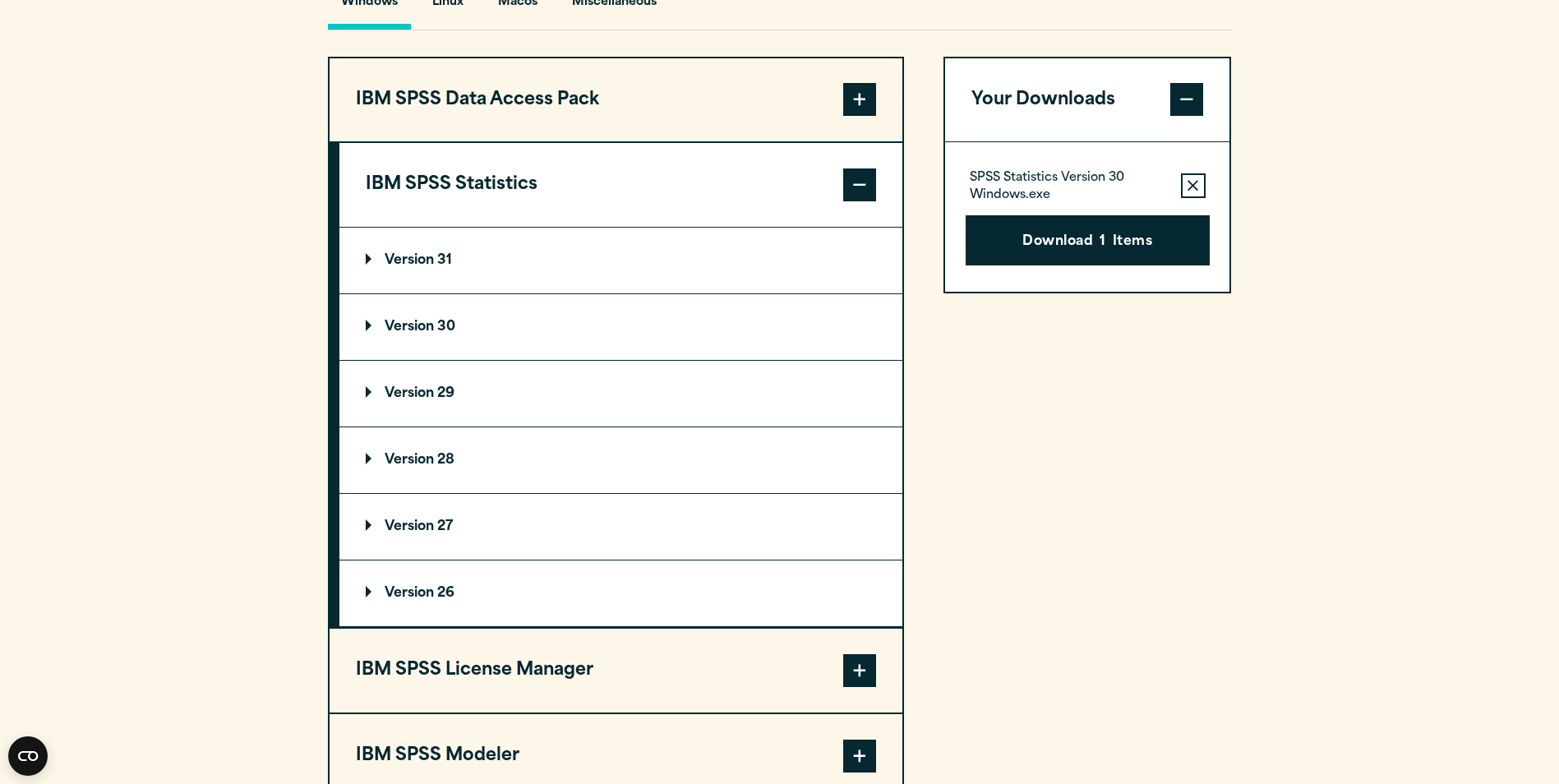
click at [472, 426] on summary "Version 29" at bounding box center [621, 393] width 563 height 65
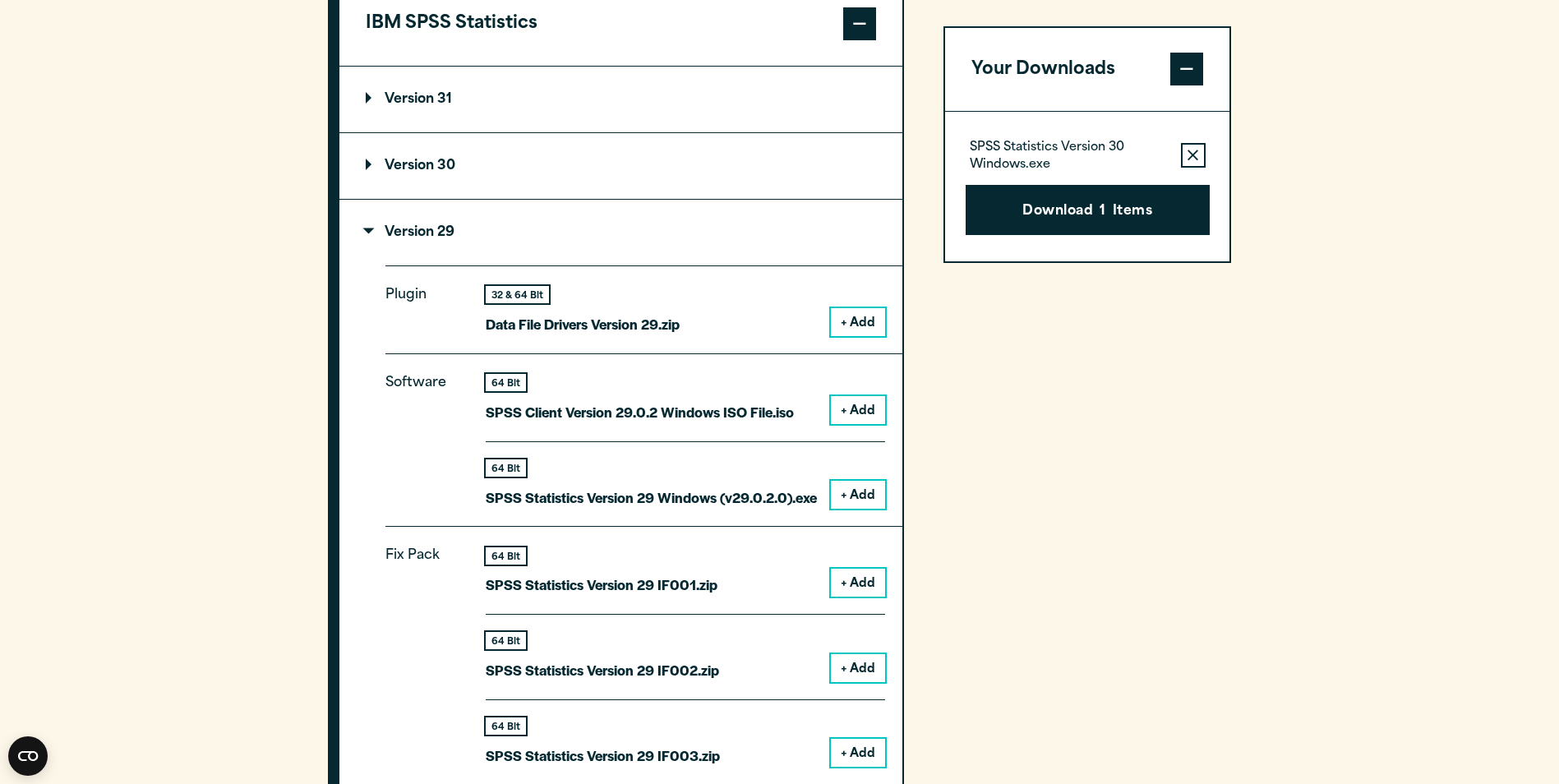
scroll to position [1418, 0]
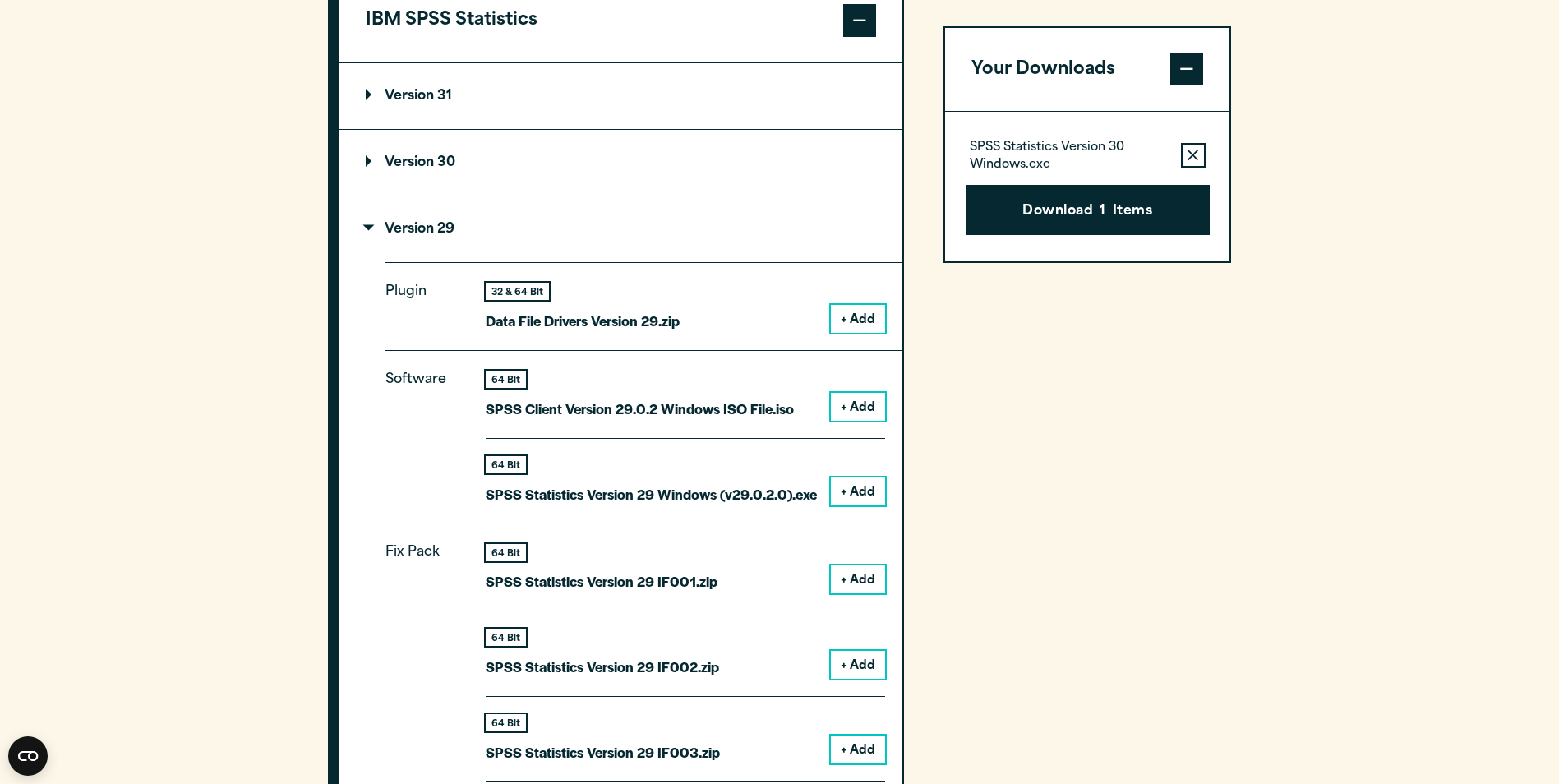
click at [457, 262] on summary "Version 29" at bounding box center [621, 228] width 563 height 65
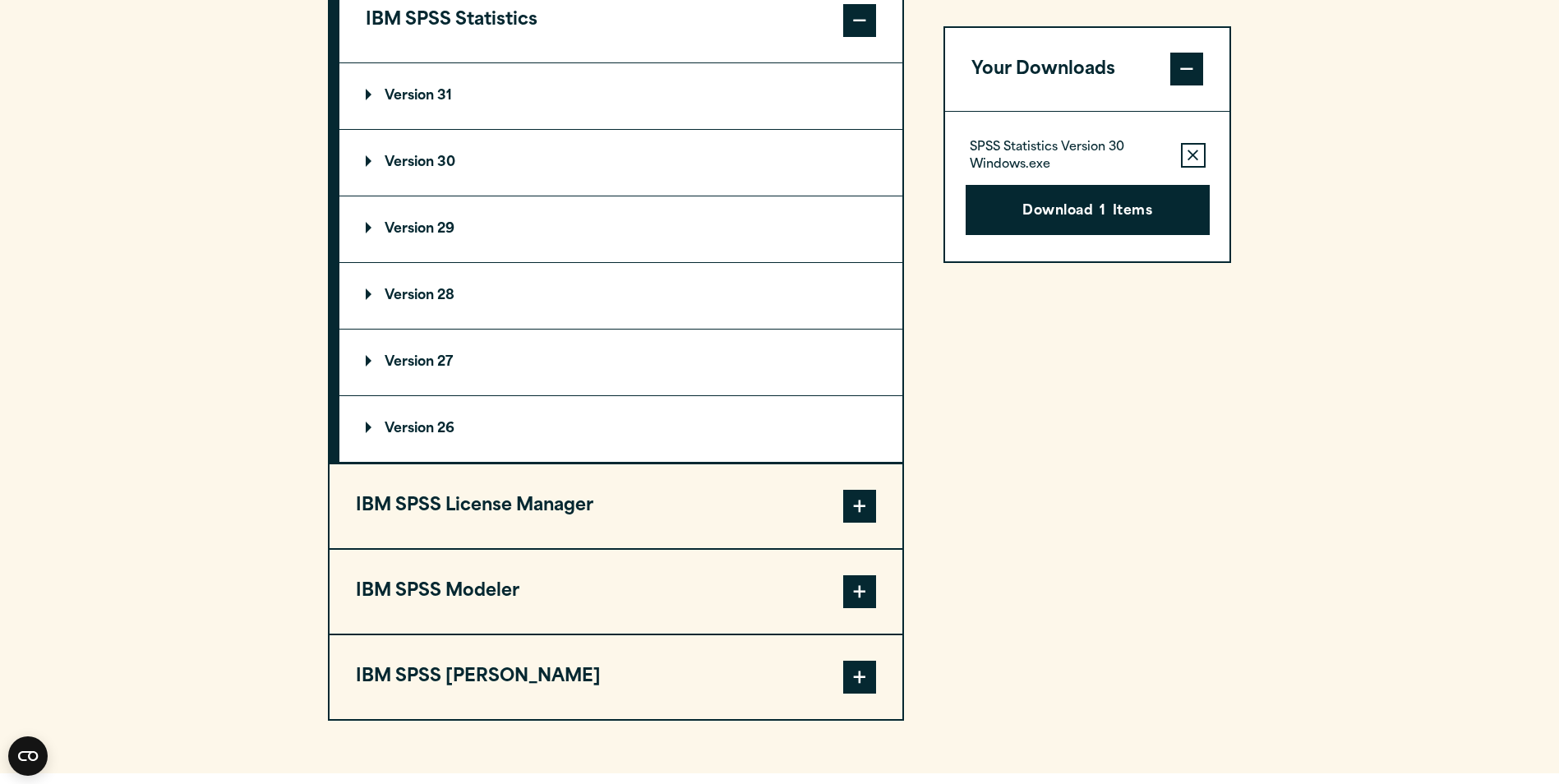
click at [464, 322] on summary "Version 28" at bounding box center [621, 295] width 563 height 65
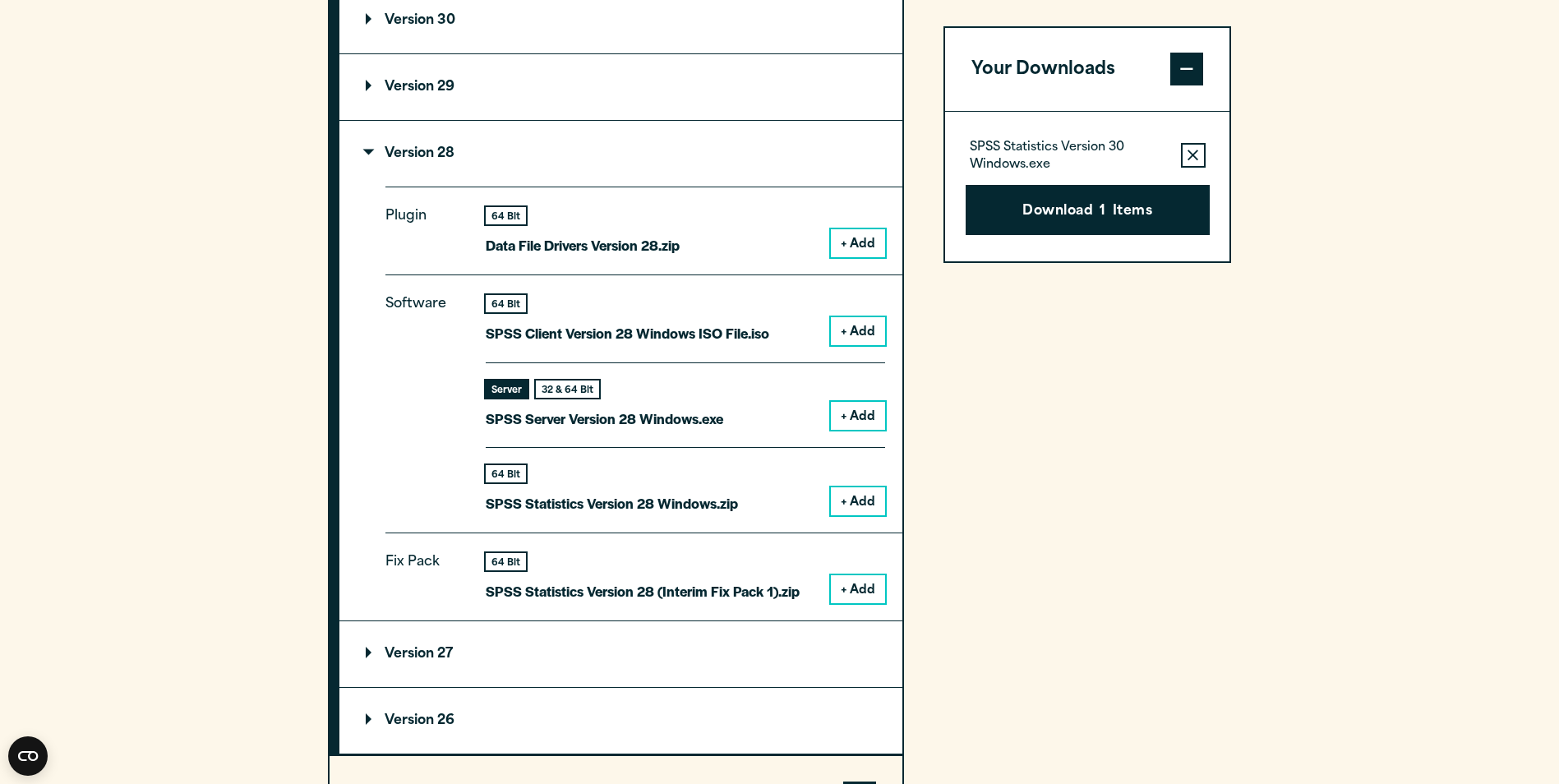
scroll to position [1583, 0]
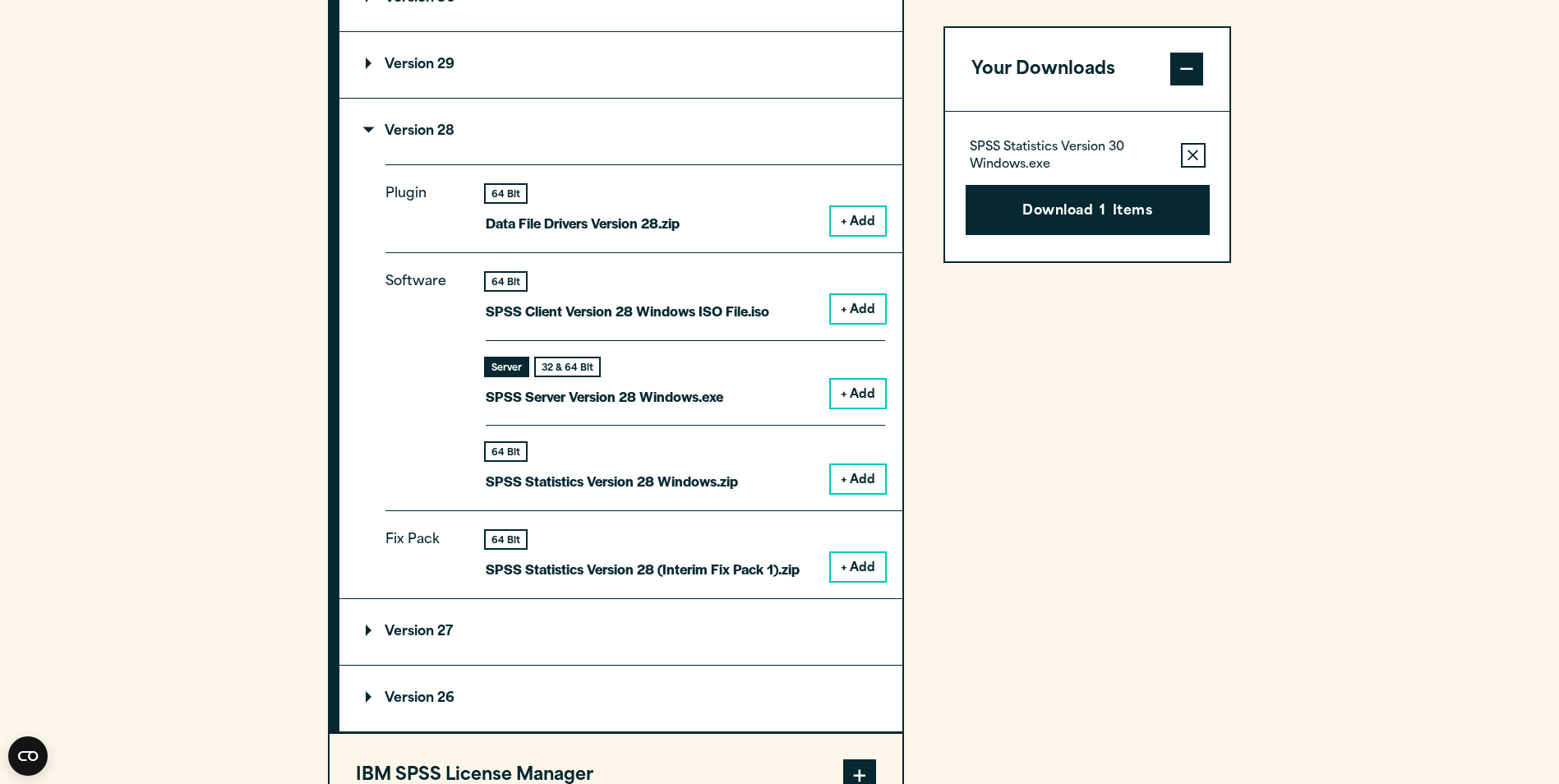
click at [458, 165] on summary "Version 28" at bounding box center [621, 131] width 563 height 65
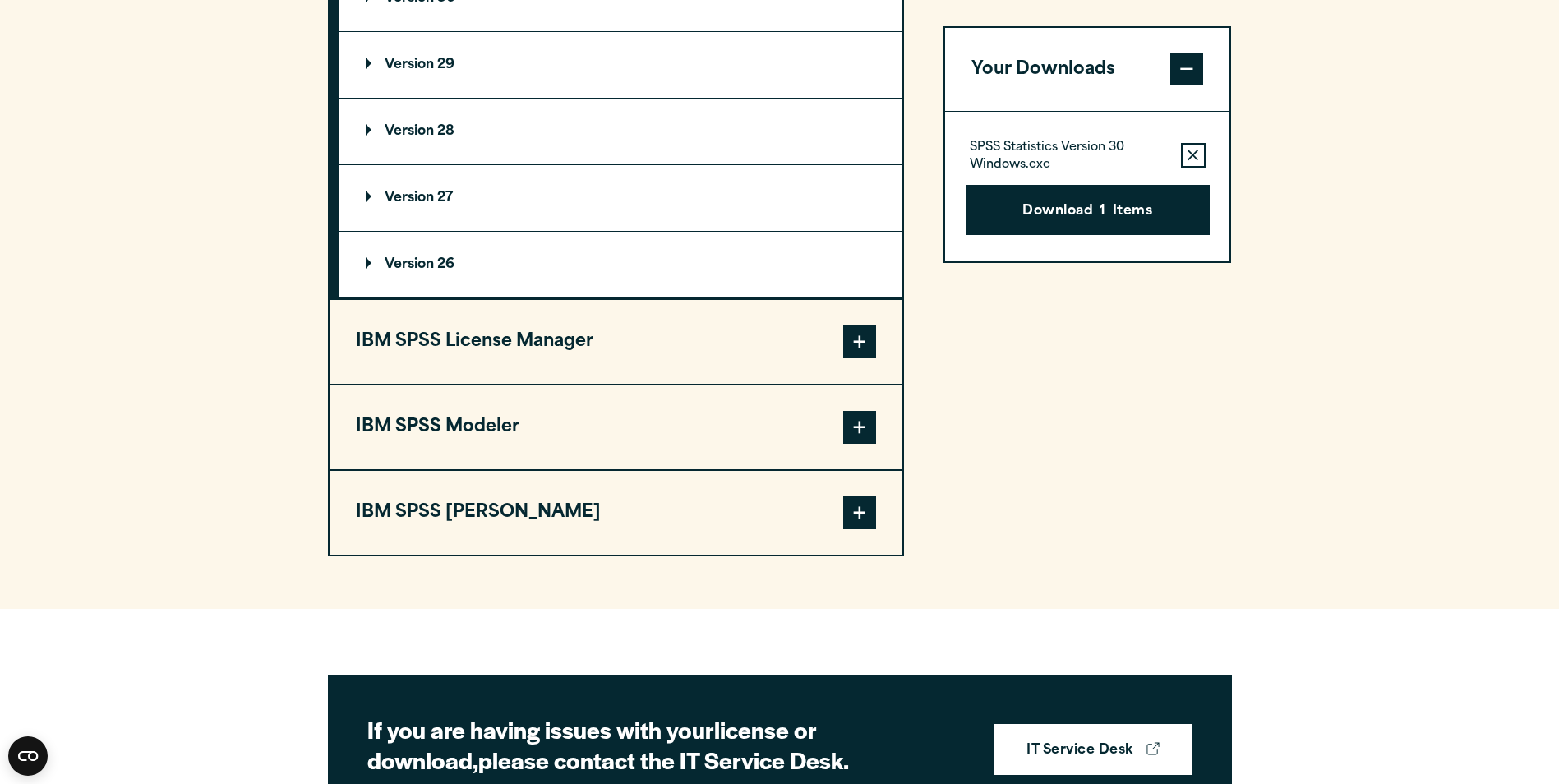
click at [491, 231] on summary "Version 27" at bounding box center [621, 197] width 563 height 65
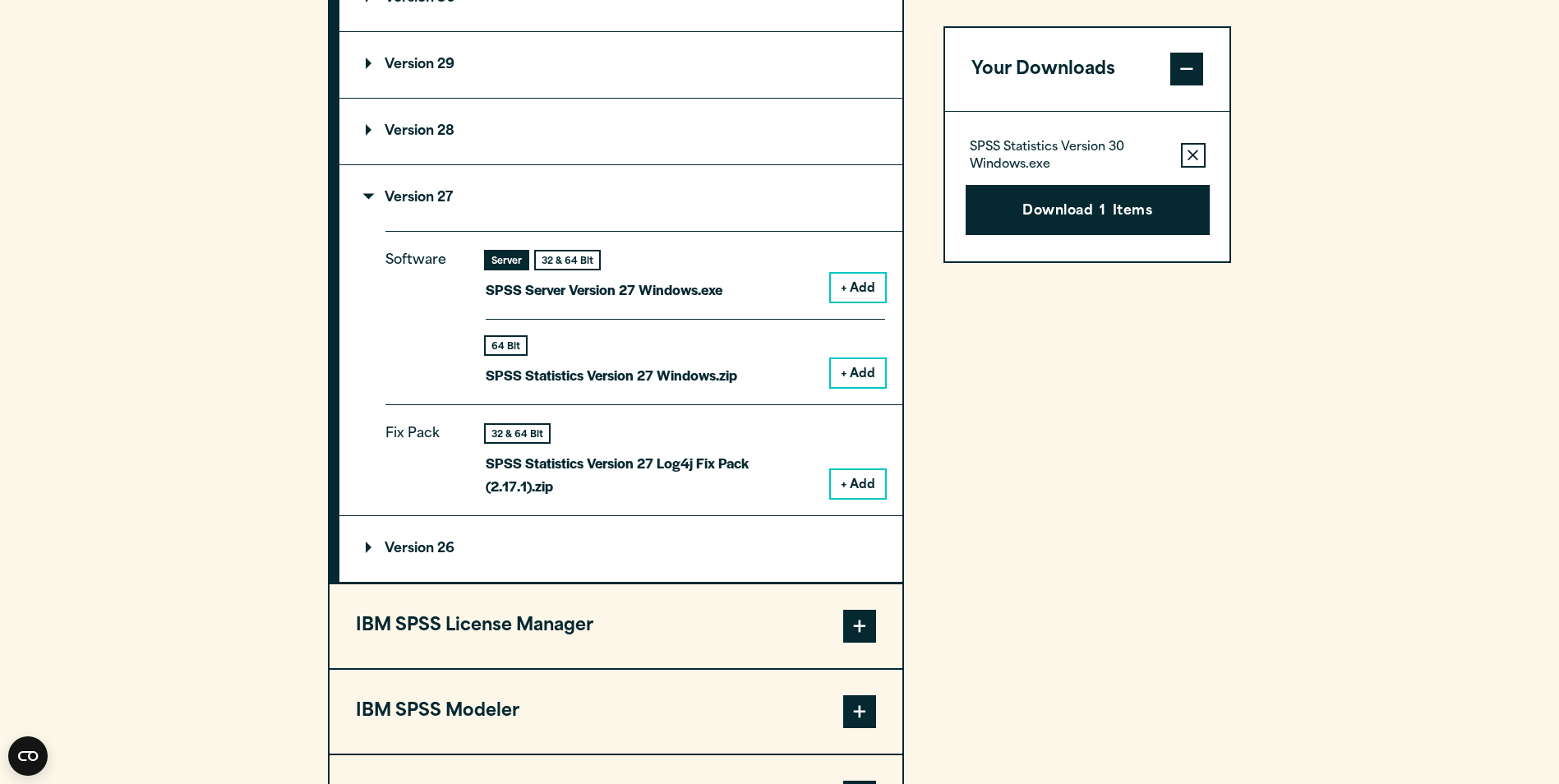
click at [491, 231] on summary "Version 27" at bounding box center [621, 197] width 563 height 65
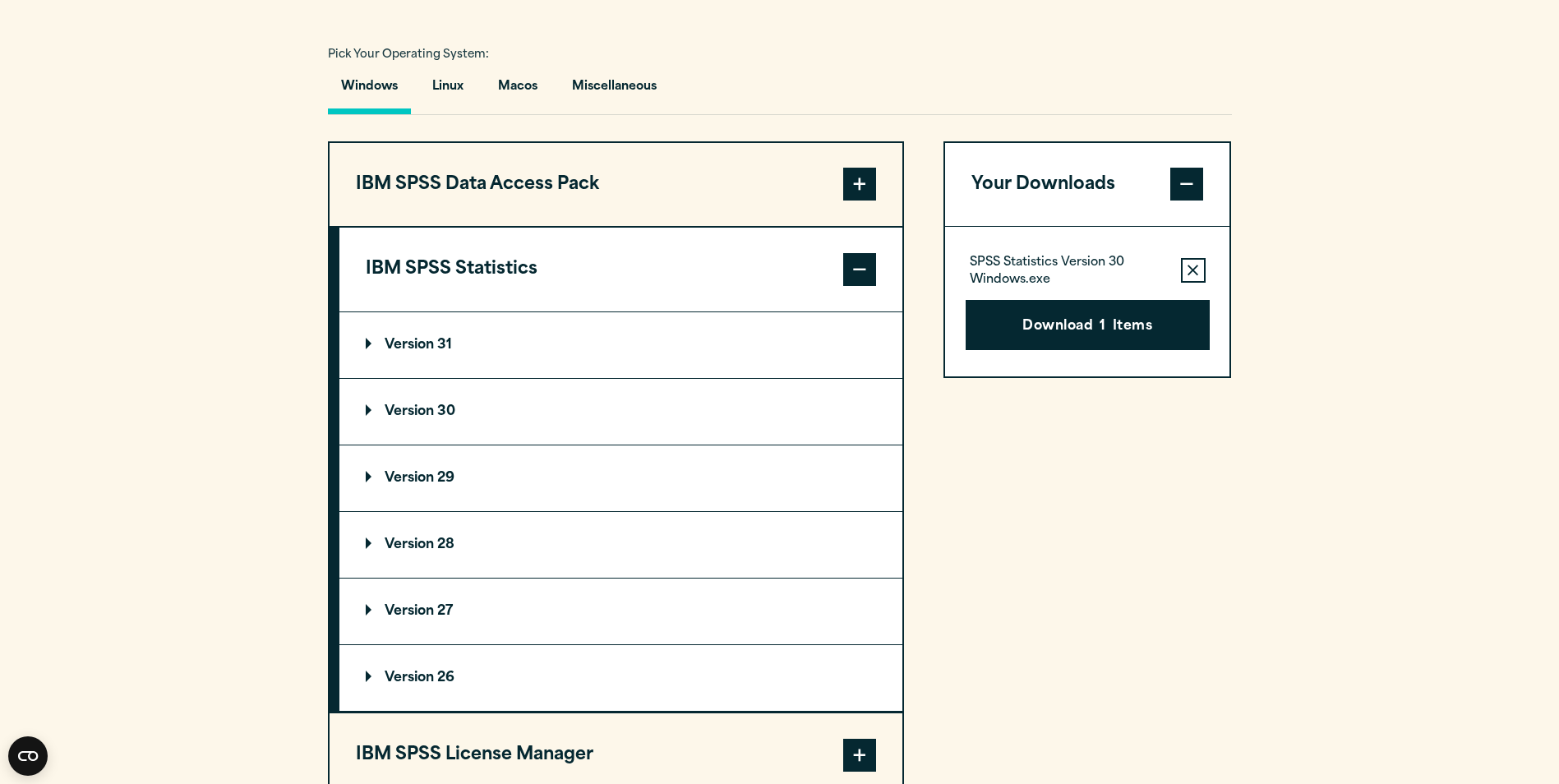
scroll to position [1171, 0]
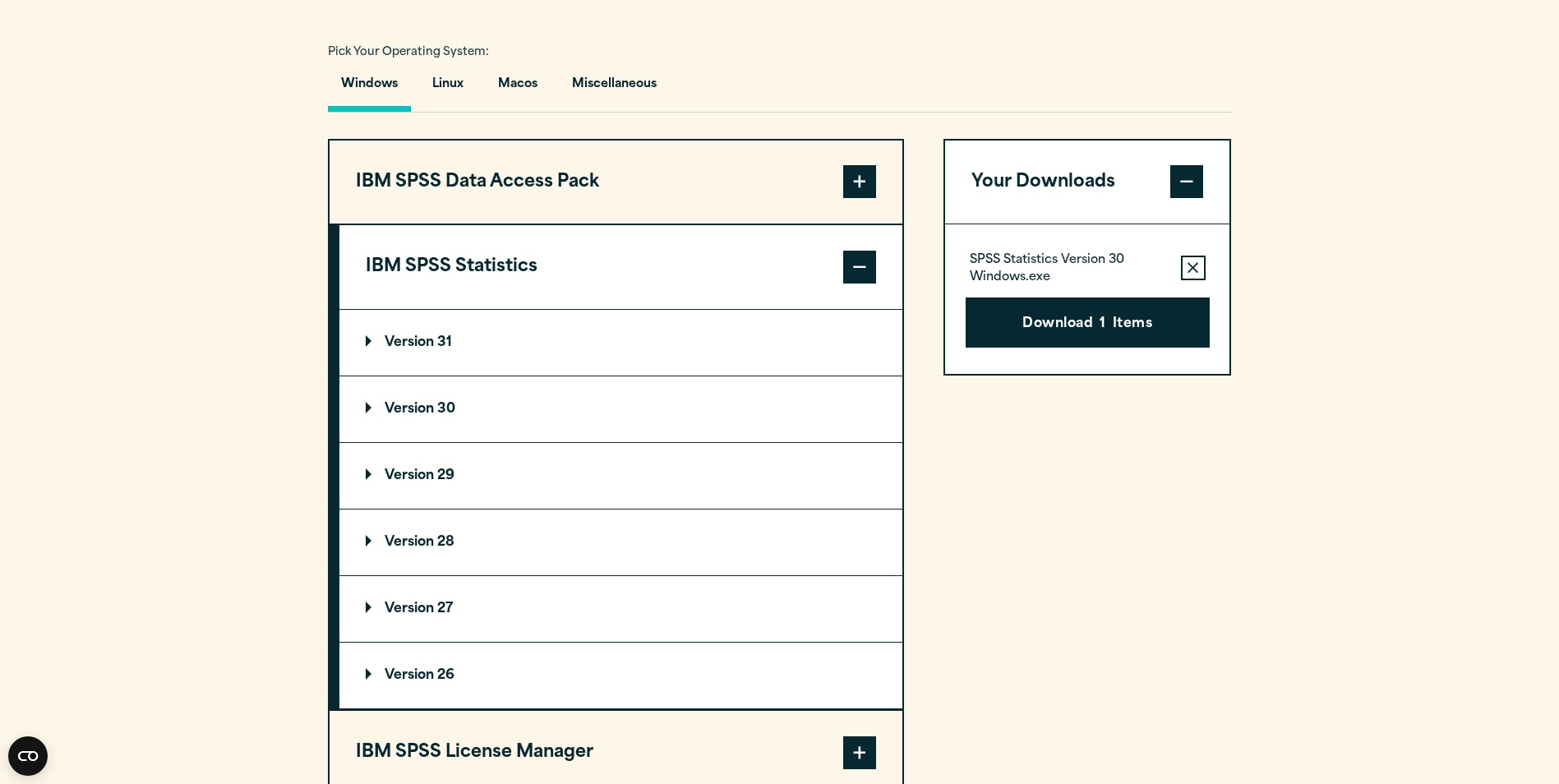
click at [525, 302] on button "IBM SPSS Statistics" at bounding box center [621, 267] width 563 height 84
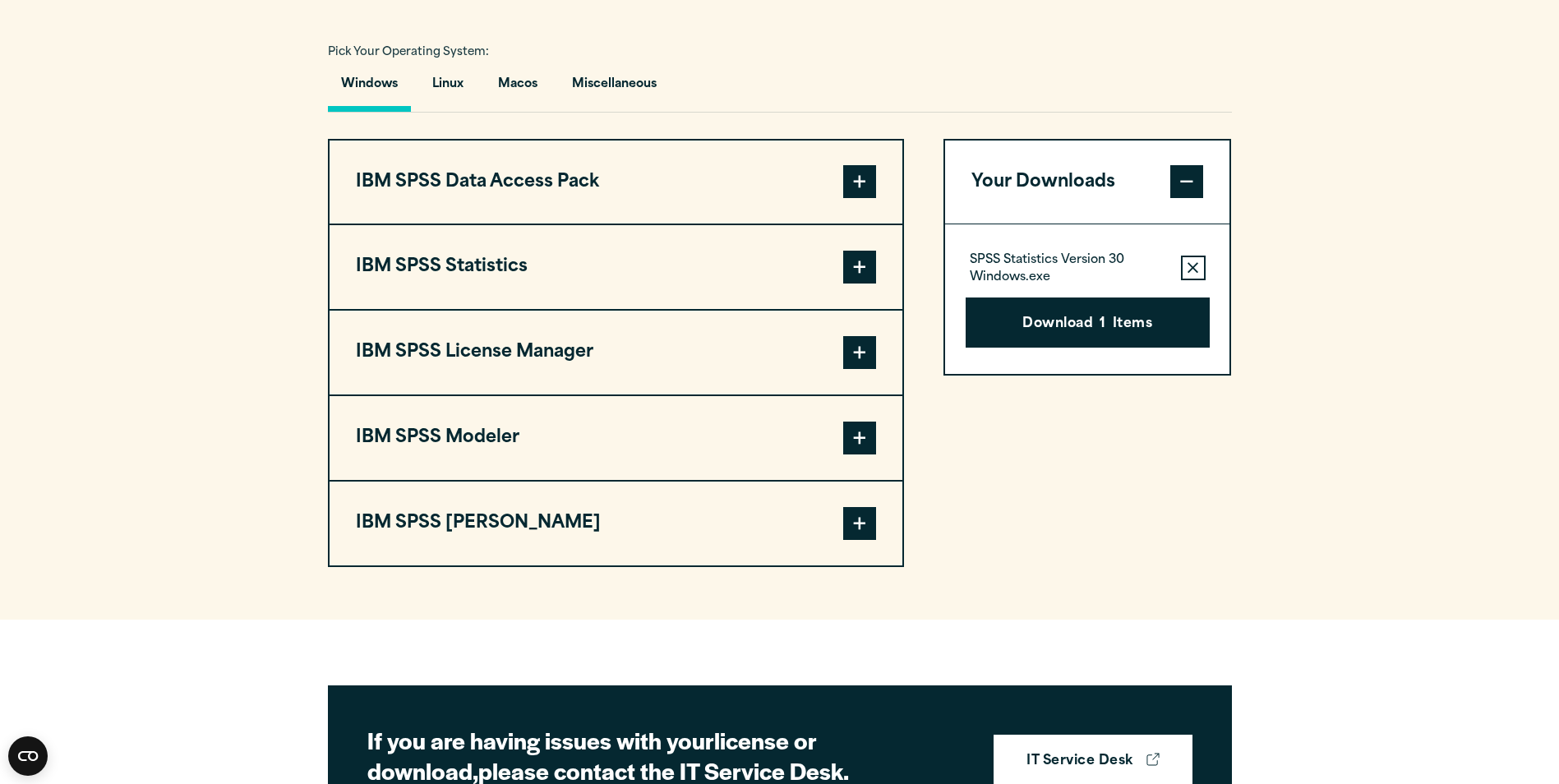
click at [526, 302] on button "IBM SPSS Statistics" at bounding box center [616, 267] width 572 height 84
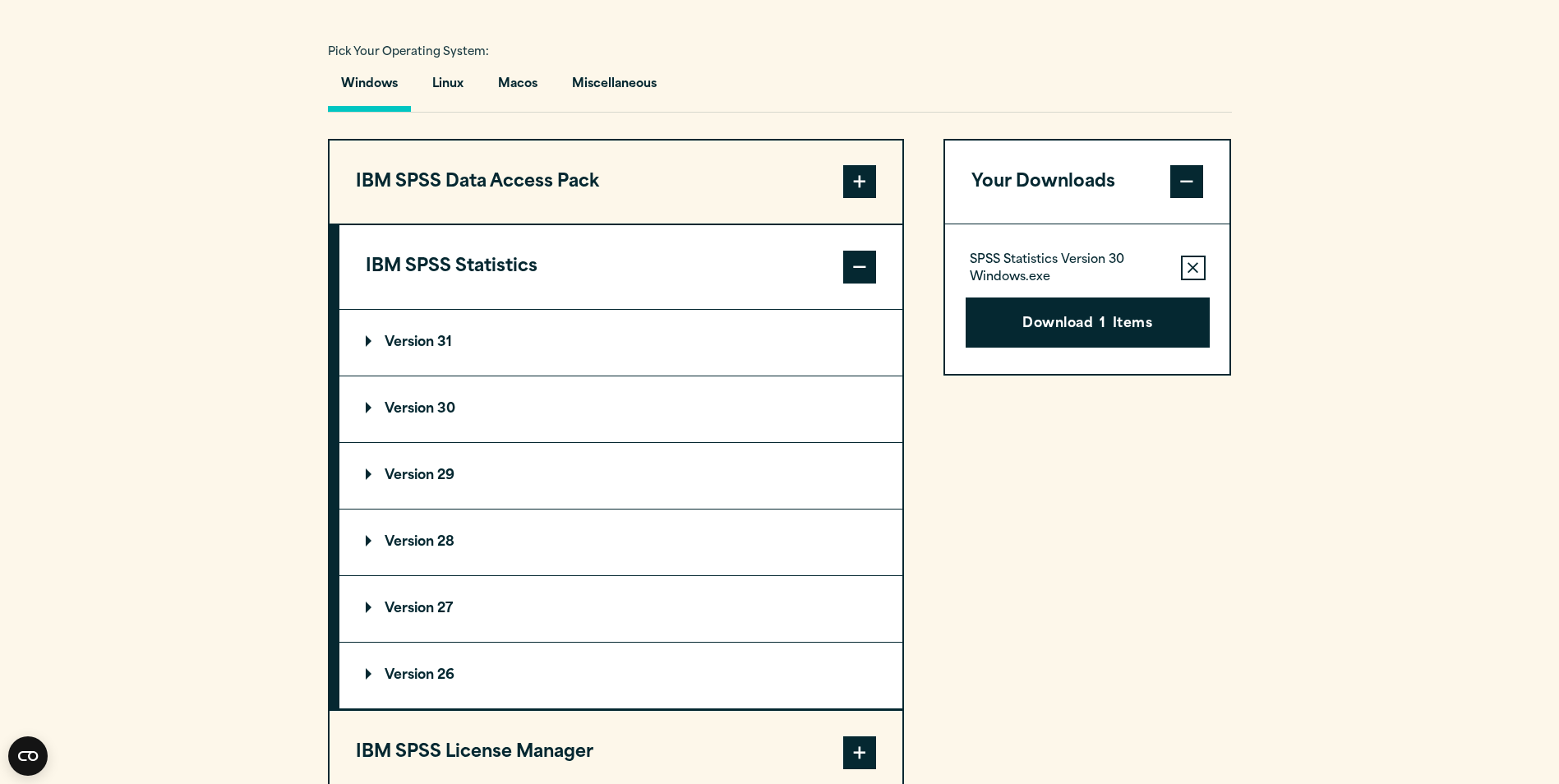
click at [526, 302] on button "IBM SPSS Statistics" at bounding box center [621, 267] width 563 height 84
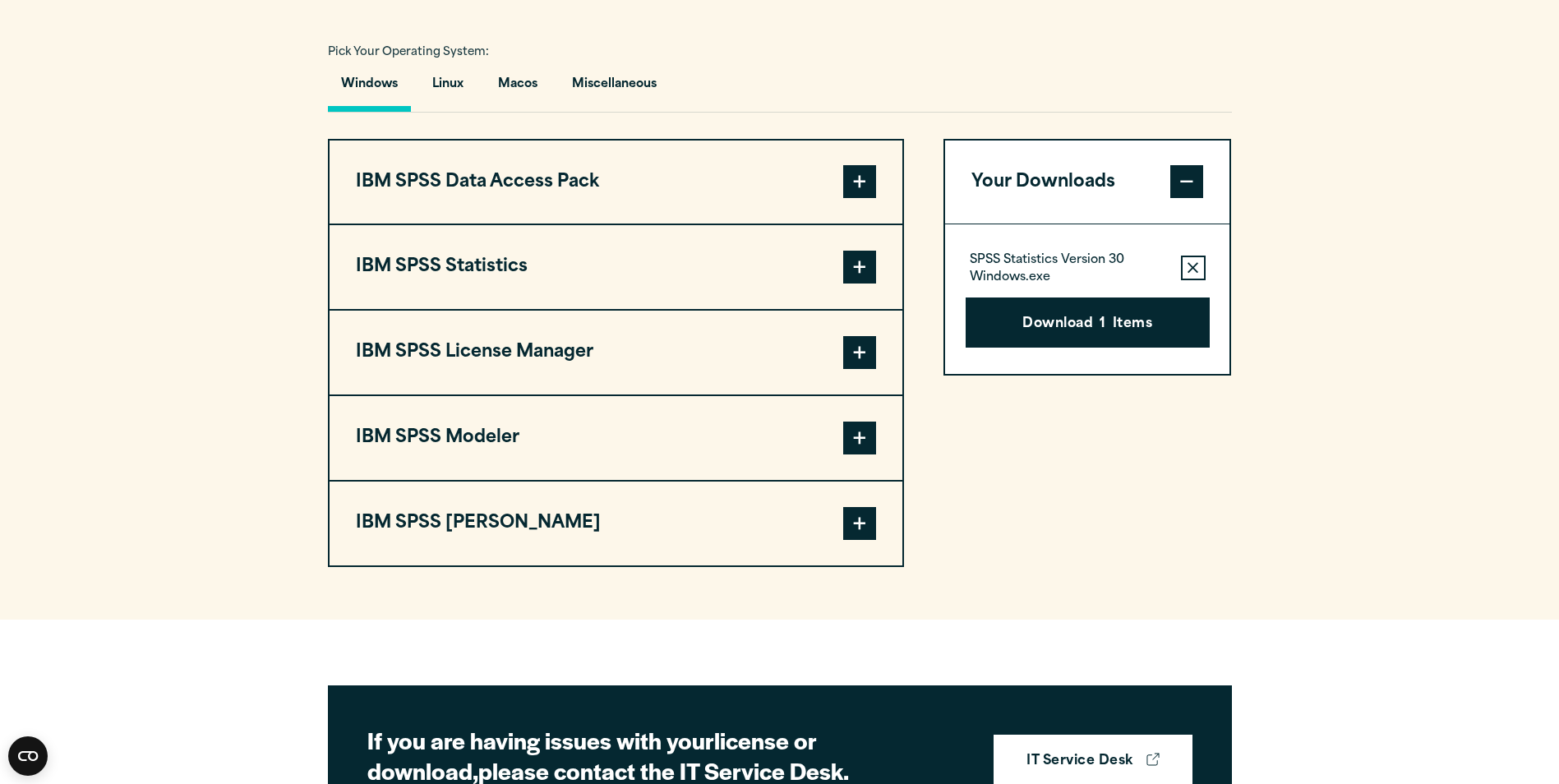
click at [532, 309] on button "IBM SPSS Statistics" at bounding box center [616, 267] width 572 height 84
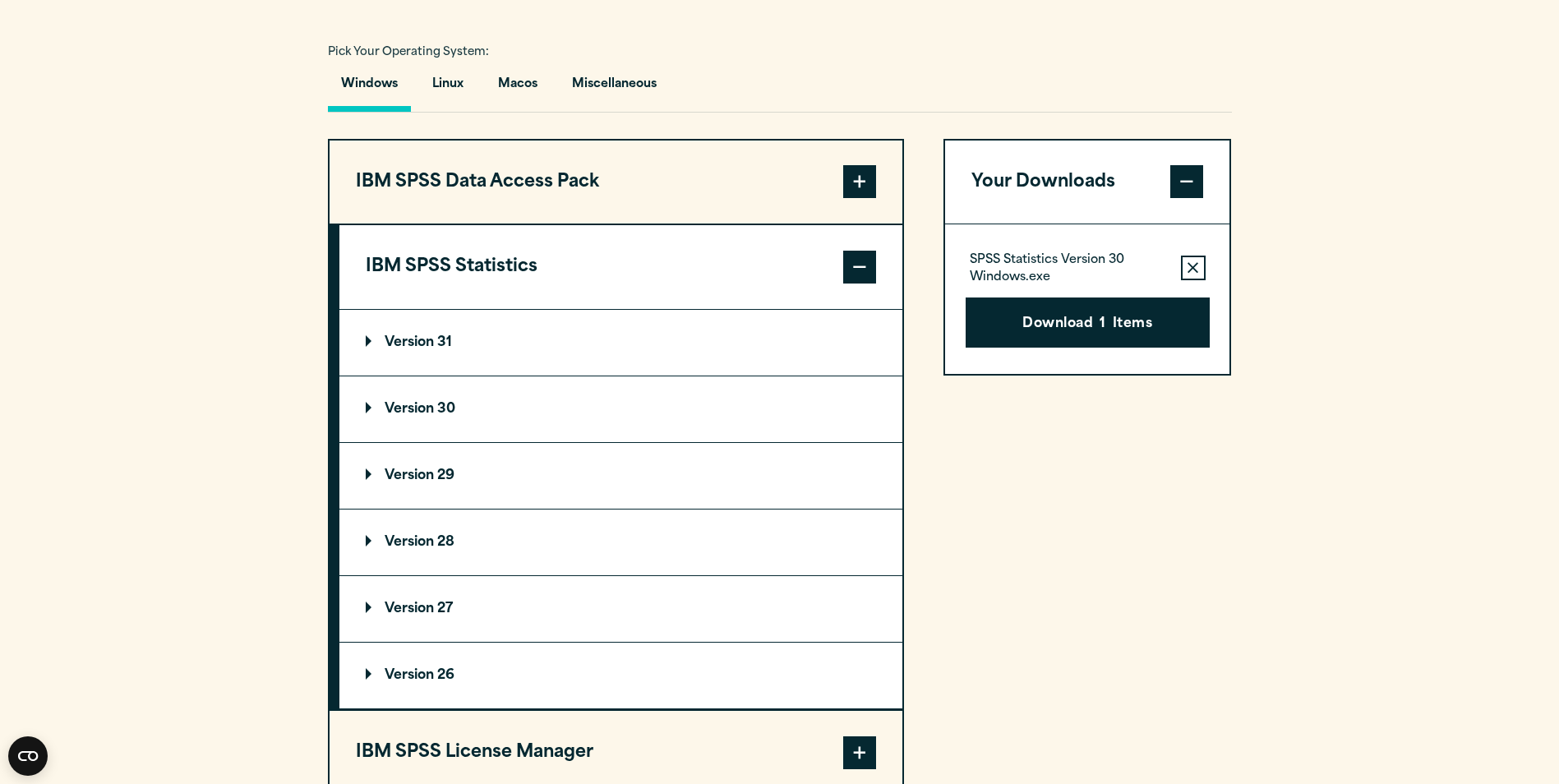
click at [533, 375] on summary "Version 31" at bounding box center [621, 342] width 563 height 65
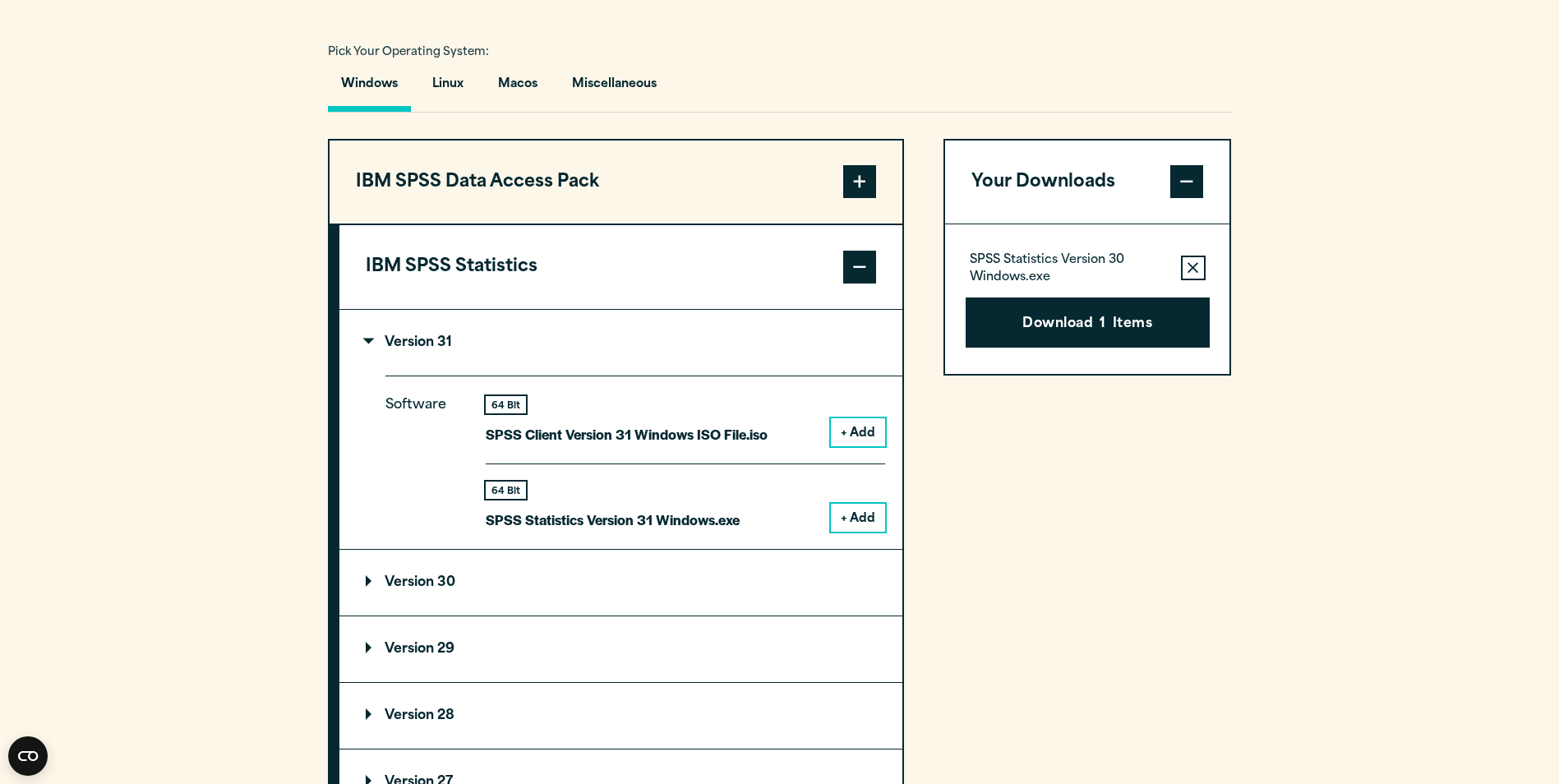
click at [533, 375] on summary "Version 31" at bounding box center [621, 342] width 563 height 65
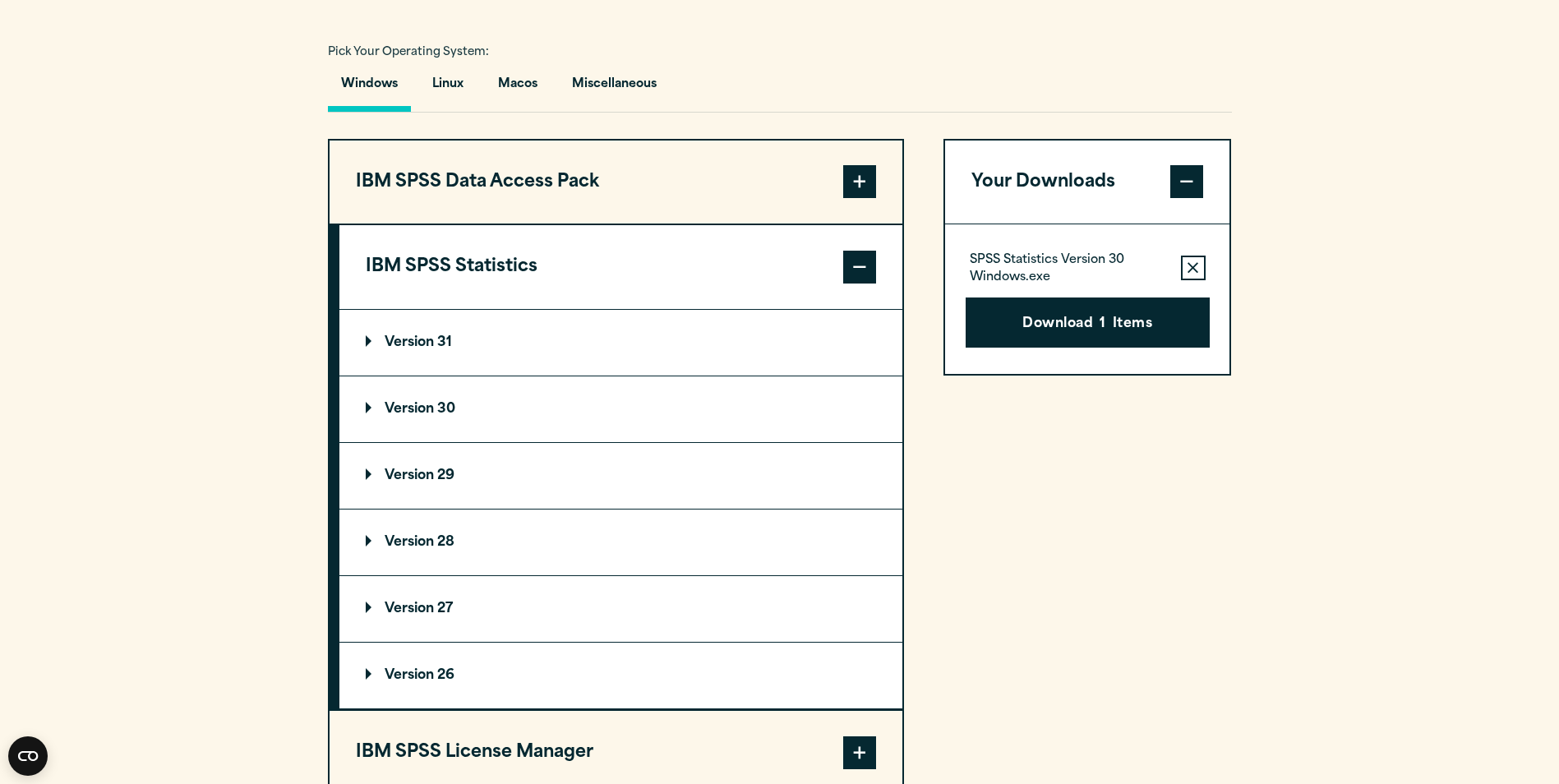
click at [532, 433] on summary "Version 30" at bounding box center [621, 409] width 563 height 65
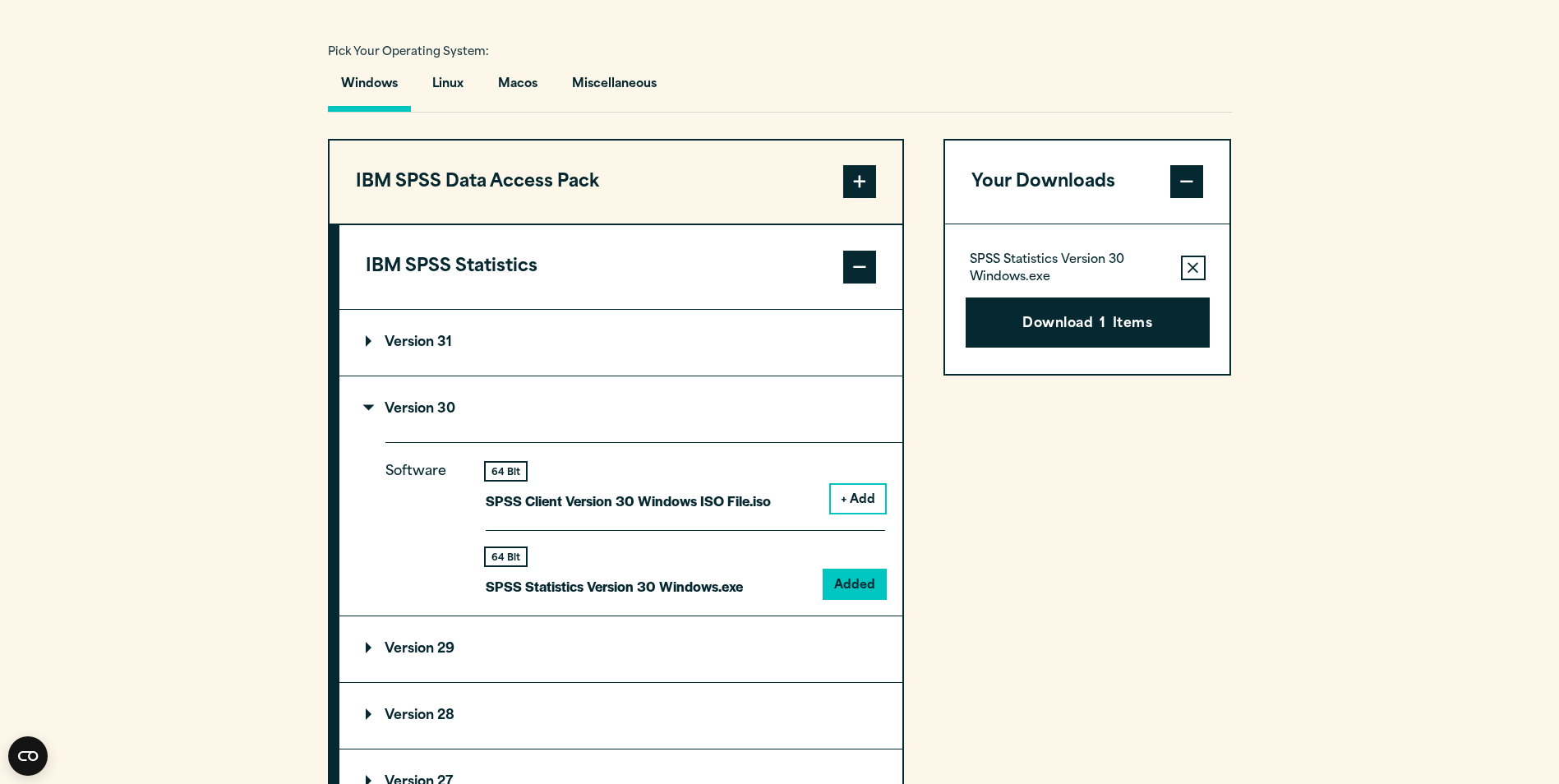
click at [534, 440] on summary "Version 30" at bounding box center [621, 409] width 563 height 65
